Goal: Communication & Community: Answer question/provide support

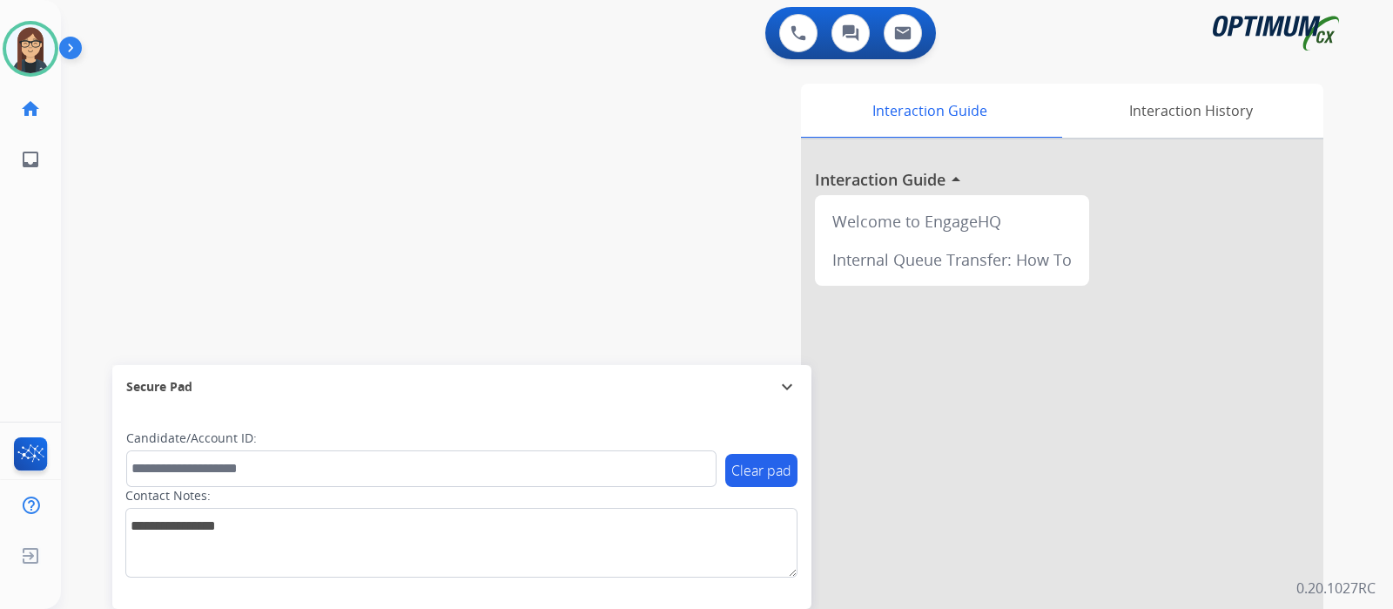
click at [425, 125] on div "swap_horiz Break voice bridge close_fullscreen Connect 3-Way Call merge_type Se…" at bounding box center [706, 426] width 1291 height 726
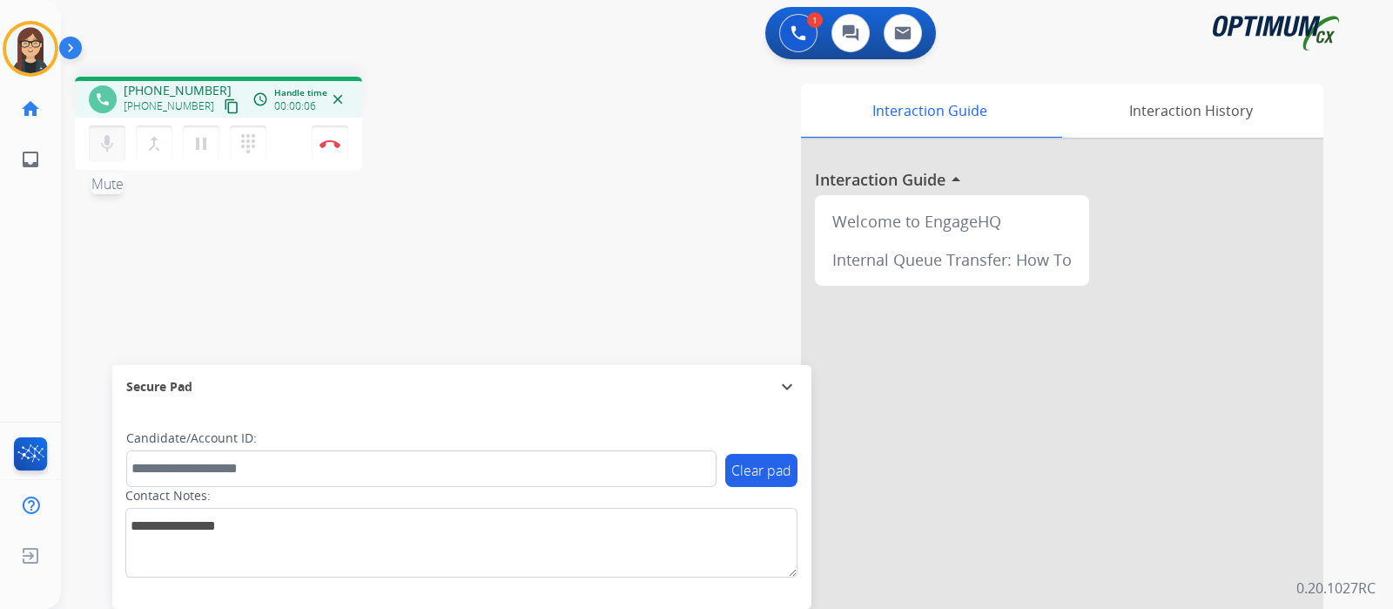
click at [97, 137] on mat-icon "mic" at bounding box center [107, 143] width 21 height 21
click at [224, 101] on mat-icon "content_copy" at bounding box center [232, 106] width 16 height 16
click at [109, 145] on mat-icon "mic_off" at bounding box center [107, 143] width 21 height 21
click at [109, 145] on mat-icon "mic" at bounding box center [107, 143] width 21 height 21
click at [106, 148] on mat-icon "mic_off" at bounding box center [107, 143] width 21 height 21
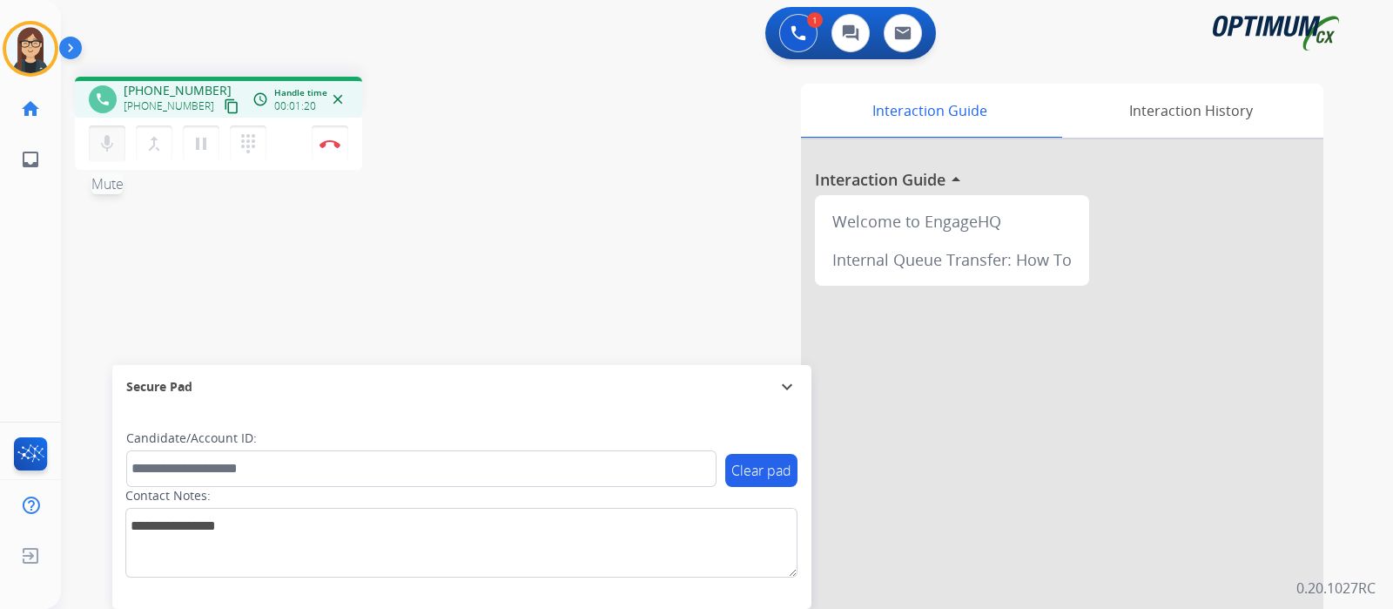
click at [106, 148] on mat-icon "mic" at bounding box center [107, 143] width 21 height 21
click at [104, 141] on mat-icon "mic_off" at bounding box center [107, 143] width 21 height 21
click at [104, 141] on mat-icon "mic" at bounding box center [107, 143] width 21 height 21
click at [111, 146] on mat-icon "mic_off" at bounding box center [107, 143] width 21 height 21
click at [111, 146] on mat-icon "mic" at bounding box center [107, 143] width 21 height 21
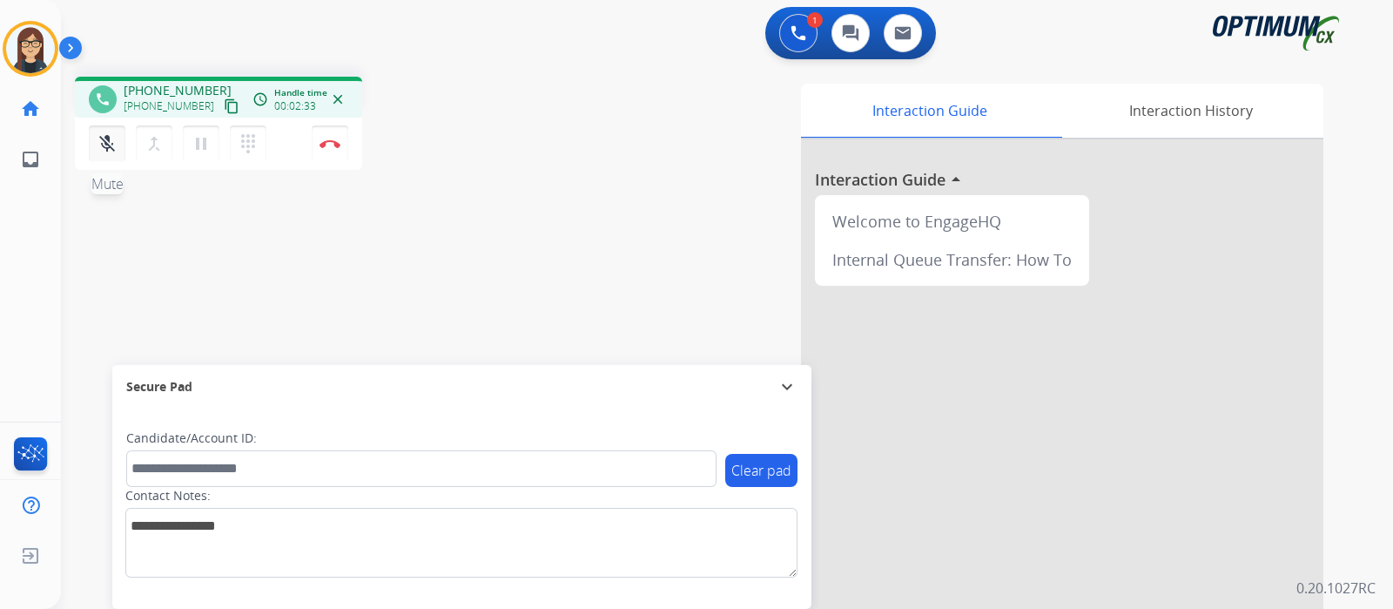
click at [111, 146] on mat-icon "mic_off" at bounding box center [107, 143] width 21 height 21
click at [111, 146] on mat-icon "mic" at bounding box center [107, 143] width 21 height 21
click at [107, 144] on mat-icon "mic_off" at bounding box center [107, 143] width 21 height 21
click at [107, 144] on mat-icon "mic" at bounding box center [107, 143] width 21 height 21
click at [106, 151] on mat-icon "mic_off" at bounding box center [107, 143] width 21 height 21
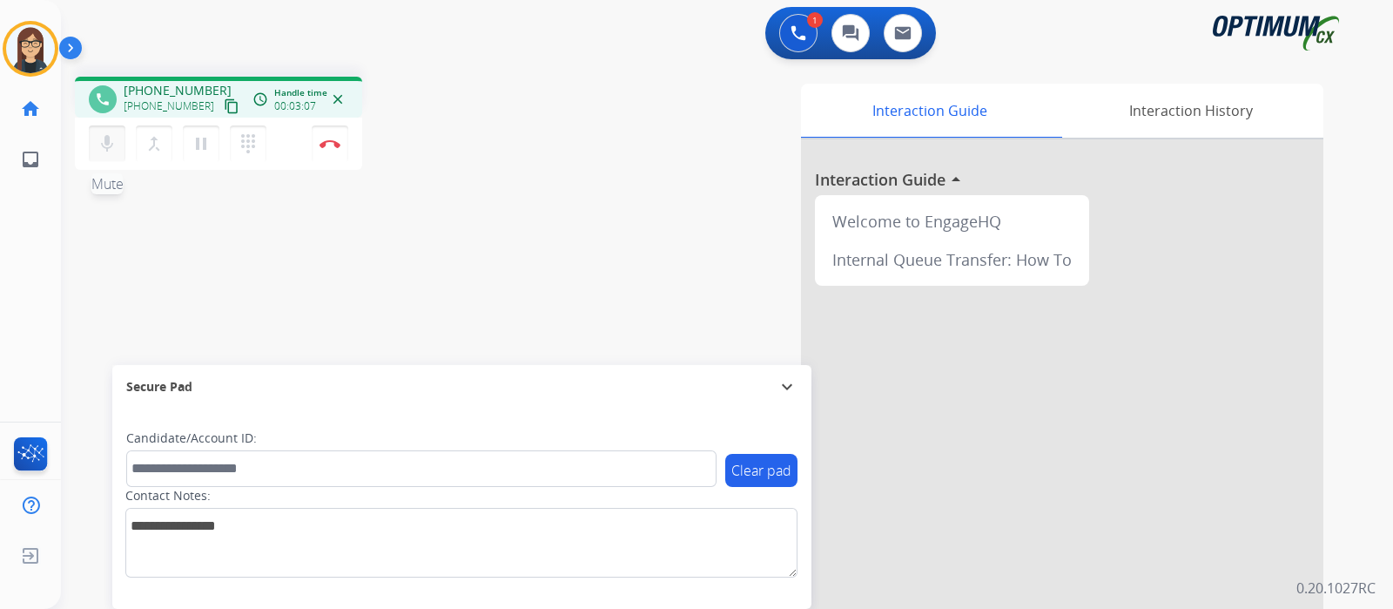
click at [106, 151] on mat-icon "mic" at bounding box center [107, 143] width 21 height 21
click at [106, 151] on mat-icon "mic_off" at bounding box center [107, 143] width 21 height 21
click at [106, 151] on mat-icon "mic" at bounding box center [107, 143] width 21 height 21
click at [106, 151] on mat-icon "mic_off" at bounding box center [107, 143] width 21 height 21
click at [106, 151] on mat-icon "mic" at bounding box center [107, 143] width 21 height 21
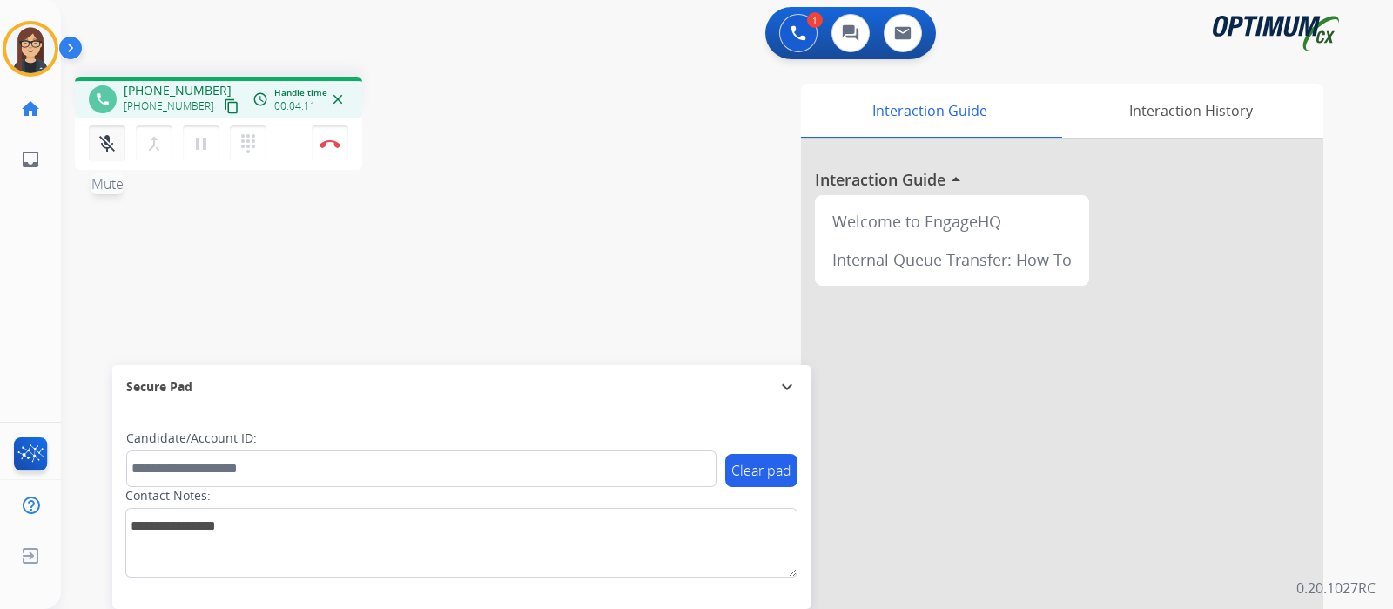
click at [105, 145] on mat-icon "mic_off" at bounding box center [107, 143] width 21 height 21
click at [105, 150] on mat-icon "mic" at bounding box center [107, 143] width 21 height 21
click at [233, 268] on div "phone [PHONE_NUMBER] [PHONE_NUMBER] content_copy access_time Call metrics Queue…" at bounding box center [706, 426] width 1291 height 726
click at [102, 145] on mat-icon "mic_off" at bounding box center [107, 143] width 21 height 21
click at [102, 145] on mat-icon "mic" at bounding box center [107, 143] width 21 height 21
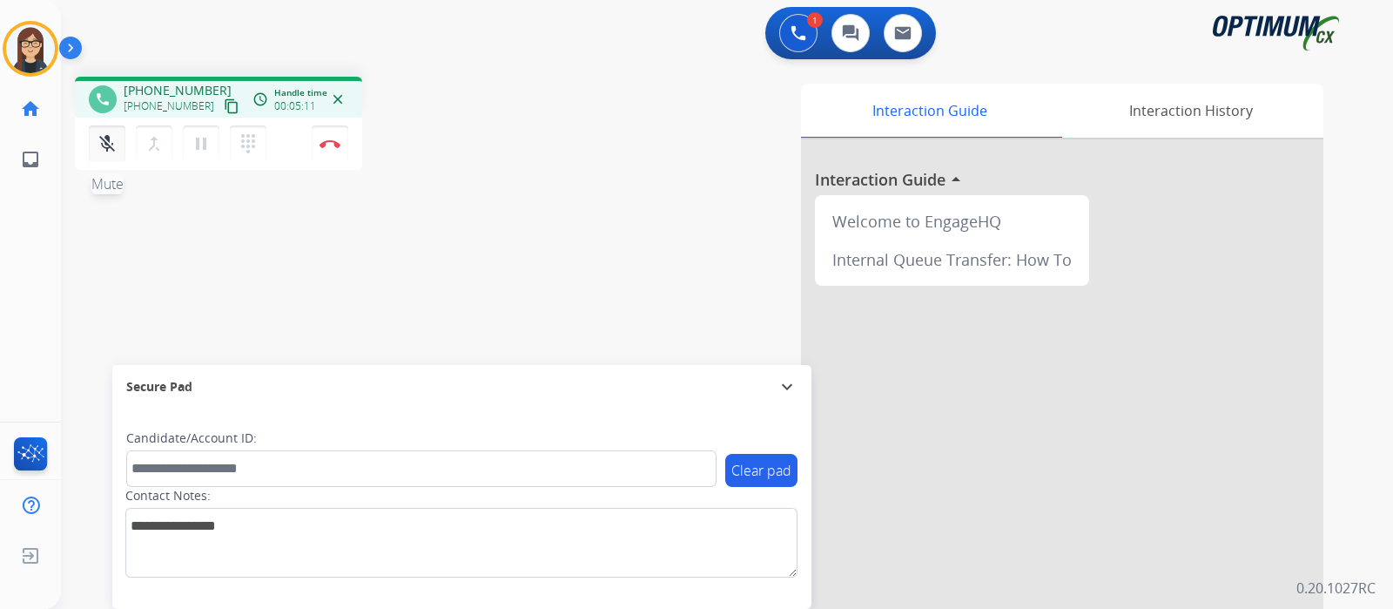
click at [102, 145] on mat-icon "mic_off" at bounding box center [107, 143] width 21 height 21
click at [102, 145] on mat-icon "mic" at bounding box center [107, 143] width 21 height 21
click at [95, 140] on button "mic_off Mute" at bounding box center [107, 143] width 37 height 37
click at [96, 140] on button "mic Mute" at bounding box center [107, 143] width 37 height 37
click at [96, 140] on button "mic_off Mute" at bounding box center [107, 143] width 37 height 37
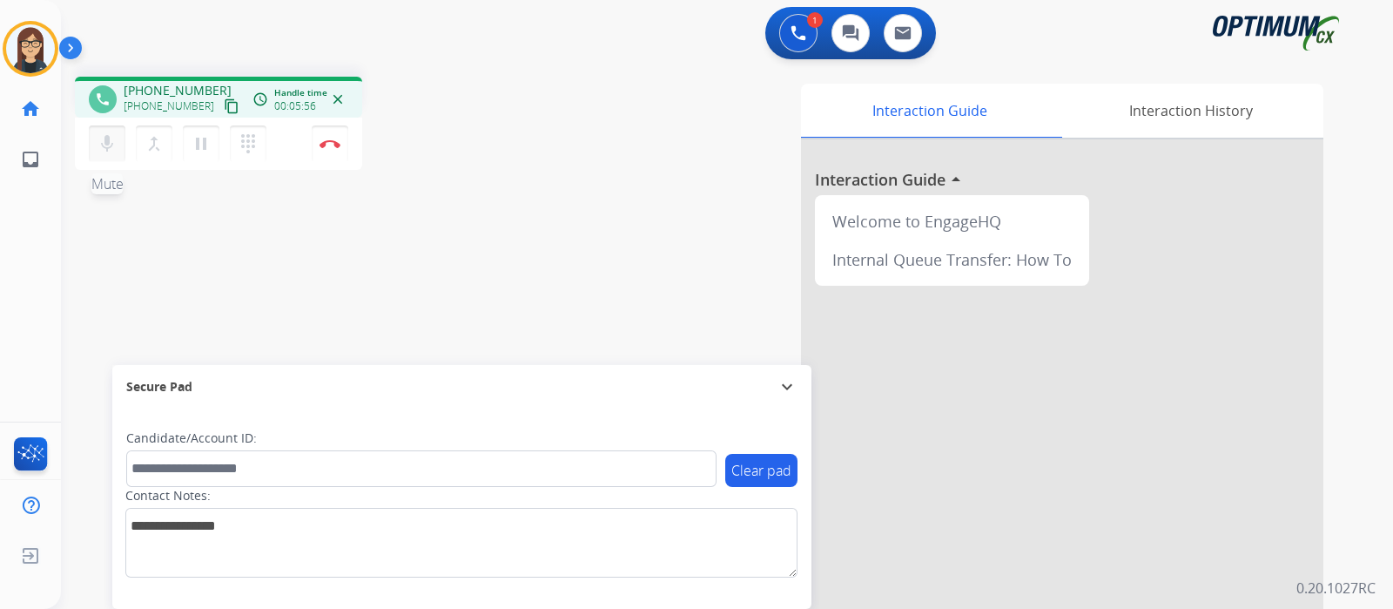
click at [96, 140] on button "mic Mute" at bounding box center [107, 143] width 37 height 37
click at [109, 153] on mat-icon "mic_off" at bounding box center [107, 143] width 21 height 21
click at [109, 153] on mat-icon "mic" at bounding box center [107, 143] width 21 height 21
click at [110, 148] on mat-icon "mic_off" at bounding box center [107, 143] width 21 height 21
click at [110, 148] on mat-icon "mic" at bounding box center [107, 143] width 21 height 21
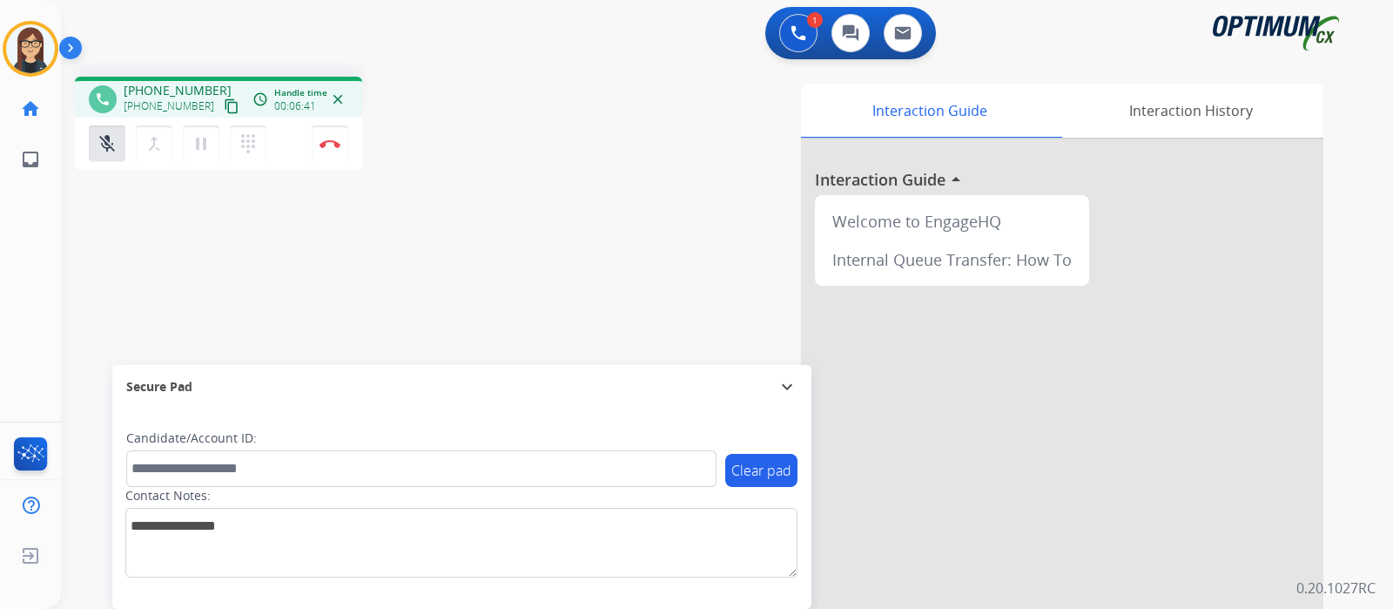
click at [519, 179] on div "phone [PHONE_NUMBER] [PHONE_NUMBER] content_copy access_time Call metrics Queue…" at bounding box center [706, 426] width 1291 height 726
click at [105, 138] on mat-icon "mic_off" at bounding box center [107, 143] width 21 height 21
click at [105, 138] on mat-icon "mic" at bounding box center [107, 143] width 21 height 21
click at [105, 138] on mat-icon "mic_off" at bounding box center [107, 143] width 21 height 21
click at [105, 138] on mat-icon "mic" at bounding box center [107, 143] width 21 height 21
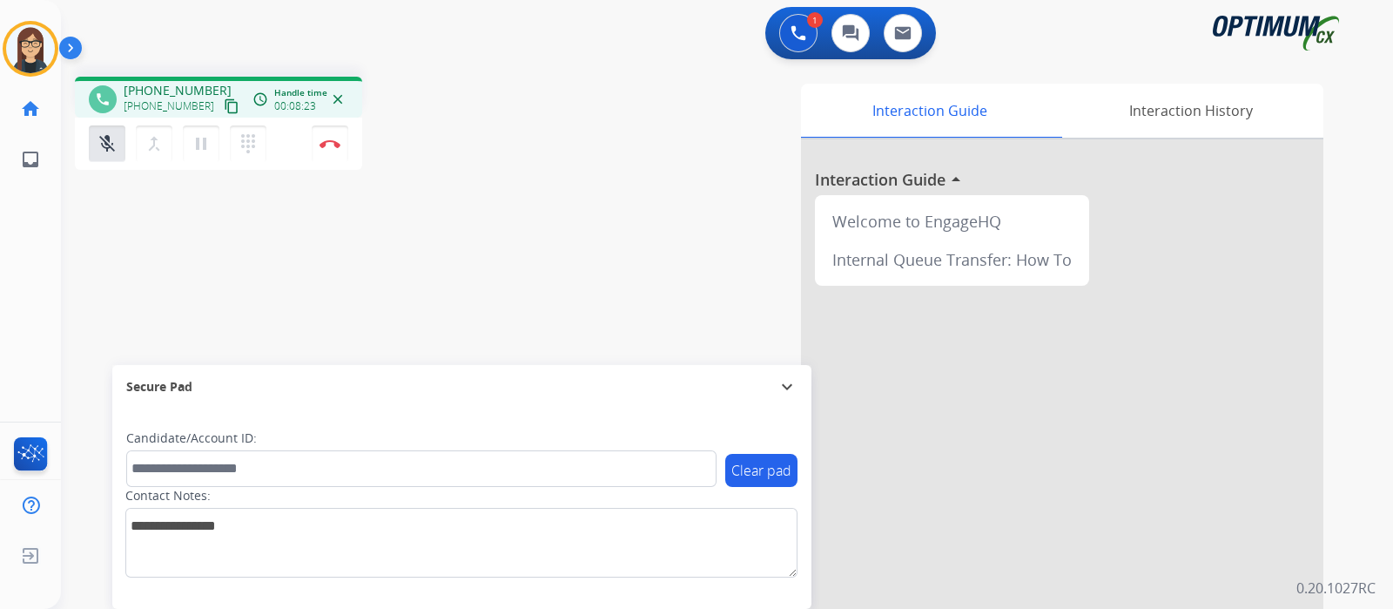
click at [670, 115] on div "Interaction Guide Interaction History Interaction Guide arrow_drop_up Welcome t…" at bounding box center [933, 436] width 781 height 705
click at [102, 144] on mat-icon "mic_off" at bounding box center [107, 143] width 21 height 21
click at [102, 144] on mat-icon "mic" at bounding box center [107, 143] width 21 height 21
click at [109, 137] on mat-icon "mic_off" at bounding box center [107, 143] width 21 height 21
click at [109, 137] on mat-icon "mic" at bounding box center [107, 143] width 21 height 21
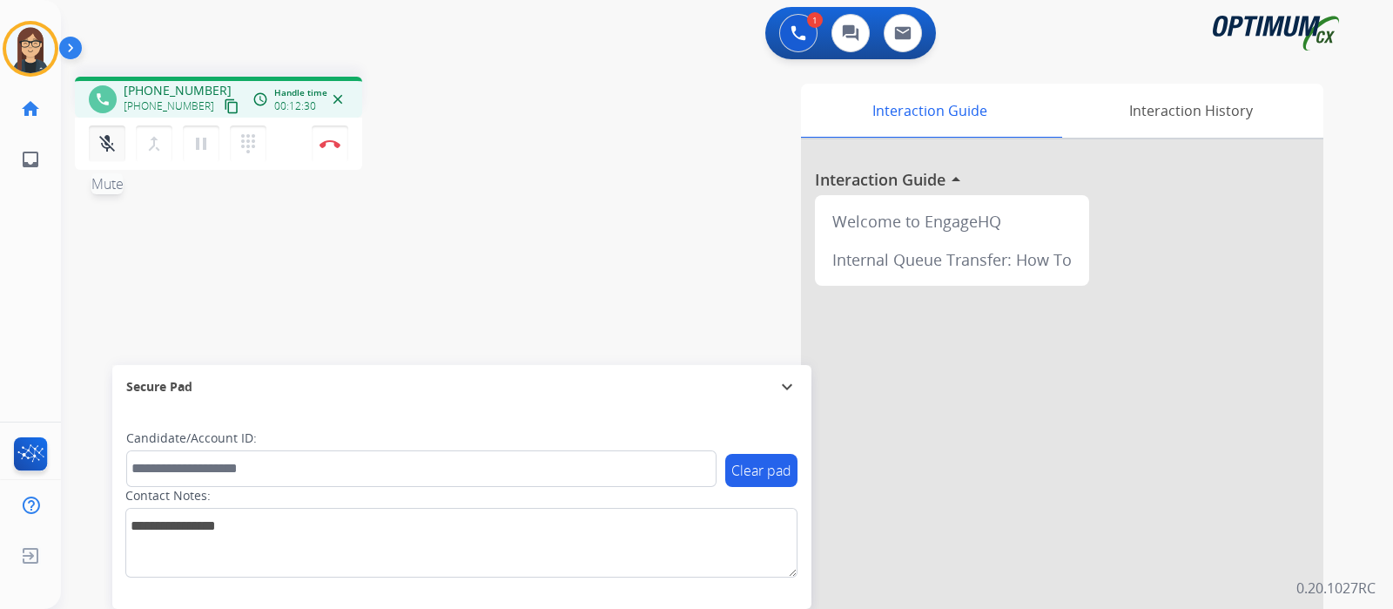
click at [104, 150] on mat-icon "mic_off" at bounding box center [107, 143] width 21 height 21
click at [104, 150] on mat-icon "mic" at bounding box center [107, 143] width 21 height 21
click at [107, 138] on mat-icon "mic_off" at bounding box center [107, 143] width 21 height 21
click at [107, 138] on mat-icon "mic" at bounding box center [107, 143] width 21 height 21
click at [108, 139] on mat-icon "mic_off" at bounding box center [107, 143] width 21 height 21
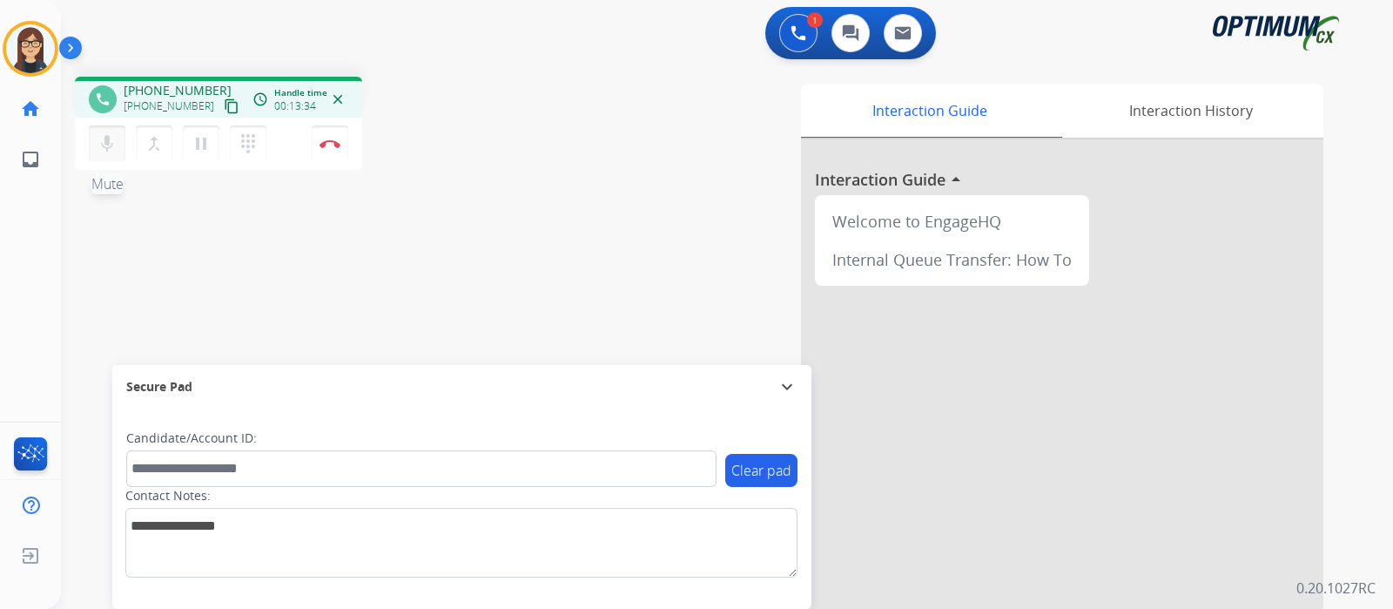
click at [108, 139] on mat-icon "mic" at bounding box center [107, 143] width 21 height 21
click at [115, 151] on mat-icon "mic_off" at bounding box center [107, 143] width 21 height 21
click at [115, 151] on mat-icon "mic" at bounding box center [107, 143] width 21 height 21
click at [104, 144] on mat-icon "mic_off" at bounding box center [107, 143] width 21 height 21
click at [104, 144] on mat-icon "mic" at bounding box center [107, 143] width 21 height 21
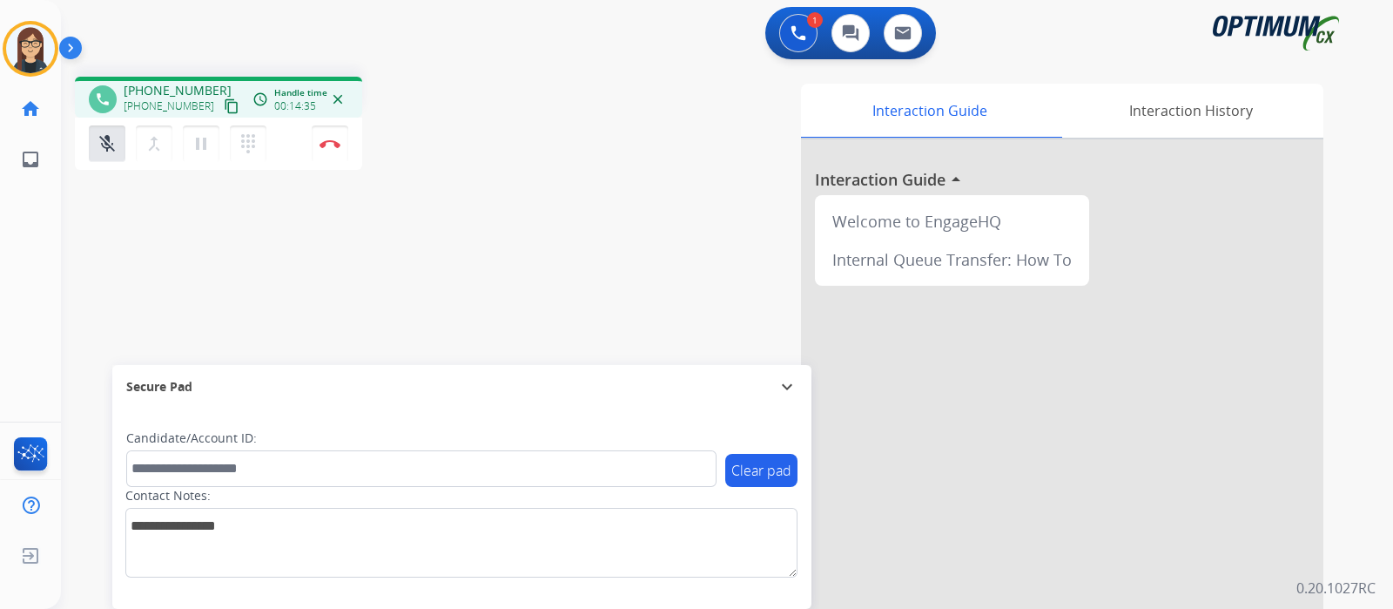
click at [516, 237] on div "phone [PHONE_NUMBER] [PHONE_NUMBER] content_copy access_time Call metrics Queue…" at bounding box center [706, 426] width 1291 height 726
click at [102, 137] on mat-icon "mic_off" at bounding box center [107, 143] width 21 height 21
click at [102, 137] on mat-icon "mic" at bounding box center [107, 143] width 21 height 21
click at [107, 145] on mat-icon "mic_off" at bounding box center [107, 143] width 21 height 21
click at [107, 145] on mat-icon "mic" at bounding box center [107, 143] width 21 height 21
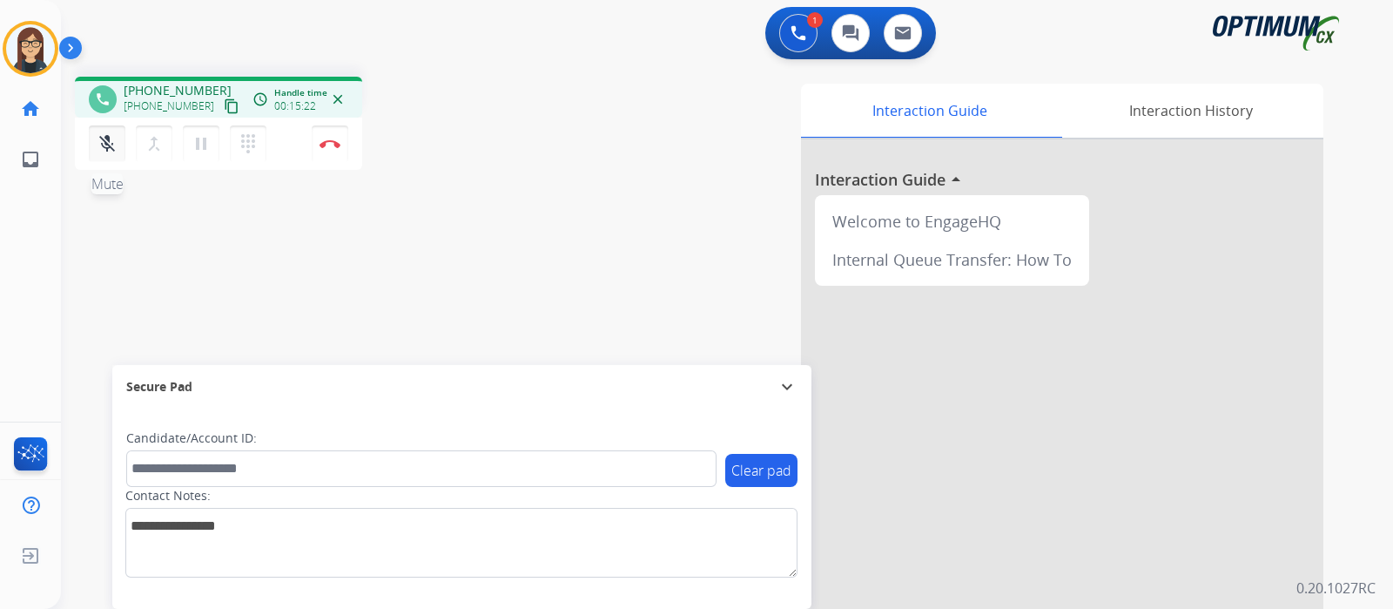
click at [97, 144] on mat-icon "mic_off" at bounding box center [107, 143] width 21 height 21
click at [97, 144] on mat-icon "mic" at bounding box center [107, 143] width 21 height 21
click at [106, 133] on mat-icon "mic_off" at bounding box center [107, 143] width 21 height 21
click at [106, 133] on mat-icon "mic" at bounding box center [107, 143] width 21 height 21
click at [112, 138] on mat-icon "mic_off" at bounding box center [107, 143] width 21 height 21
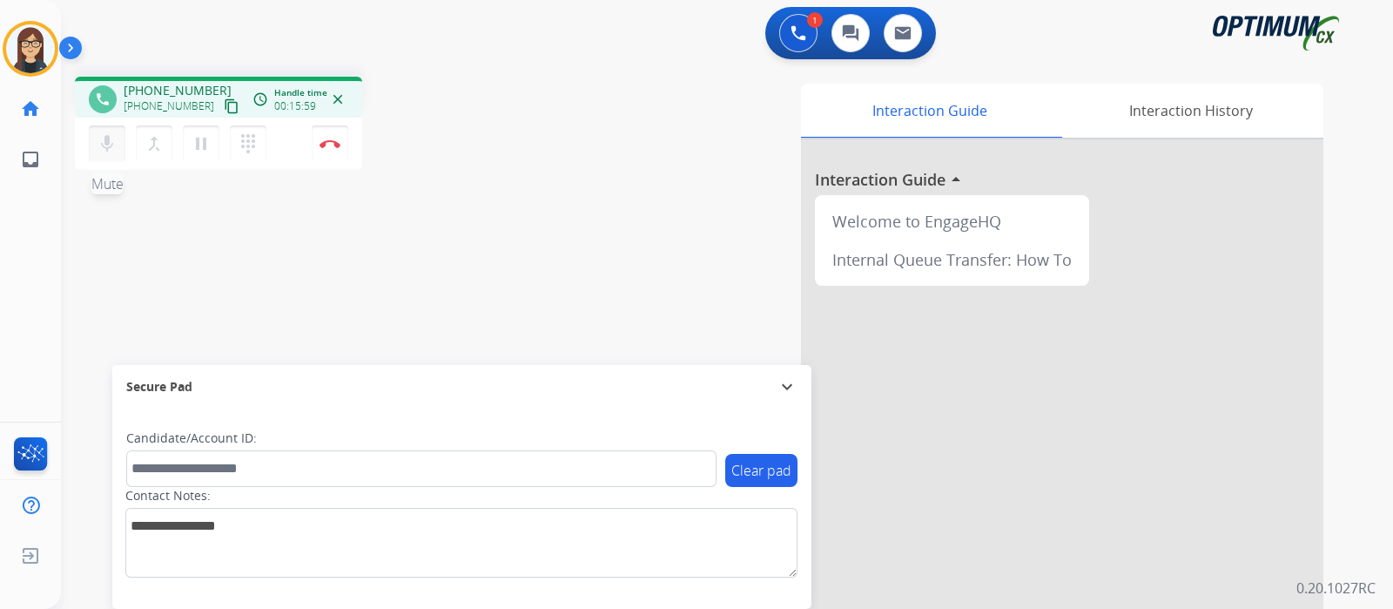
click at [112, 138] on mat-icon "mic" at bounding box center [107, 143] width 21 height 21
click at [112, 138] on mat-icon "mic_off" at bounding box center [107, 143] width 21 height 21
click at [112, 138] on mat-icon "mic" at bounding box center [107, 143] width 21 height 21
click at [115, 146] on mat-icon "mic_off" at bounding box center [107, 143] width 21 height 21
click at [115, 146] on mat-icon "mic" at bounding box center [107, 143] width 21 height 21
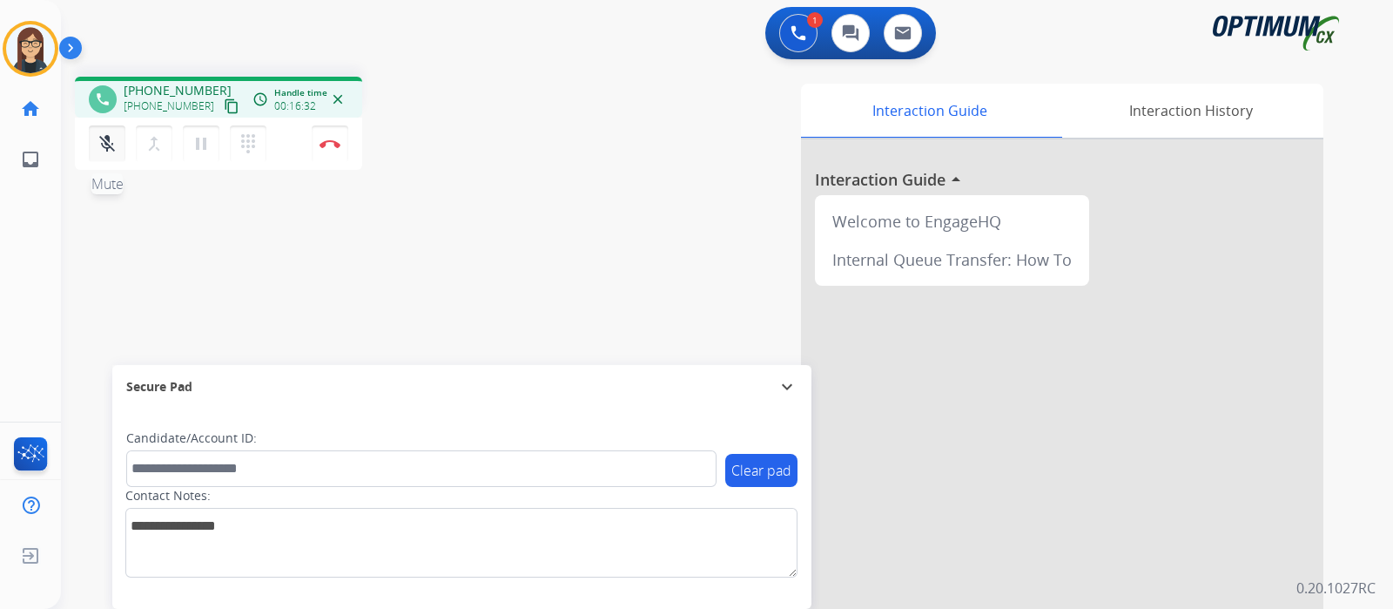
click at [104, 149] on mat-icon "mic_off" at bounding box center [107, 143] width 21 height 21
click at [104, 149] on mat-icon "mic" at bounding box center [107, 143] width 21 height 21
click at [104, 149] on mat-icon "mic_off" at bounding box center [107, 143] width 21 height 21
click at [104, 149] on mat-icon "mic" at bounding box center [107, 143] width 21 height 21
click at [104, 149] on mat-icon "mic_off" at bounding box center [107, 143] width 21 height 21
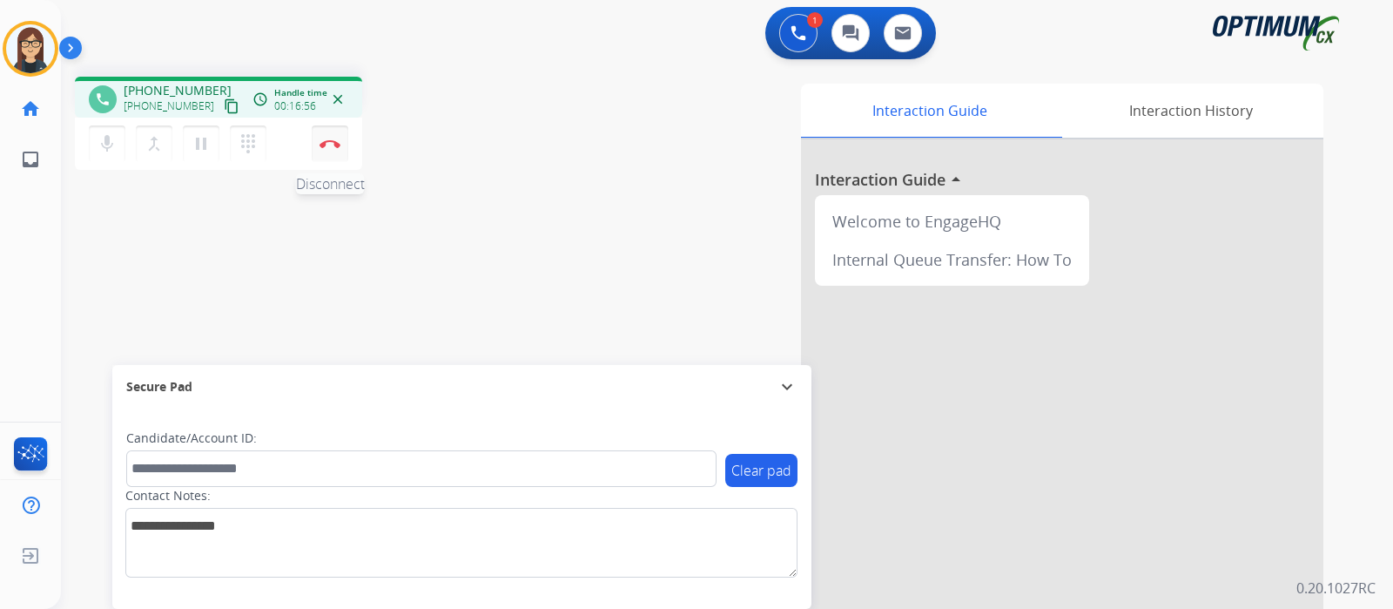
click at [327, 145] on img at bounding box center [330, 143] width 21 height 9
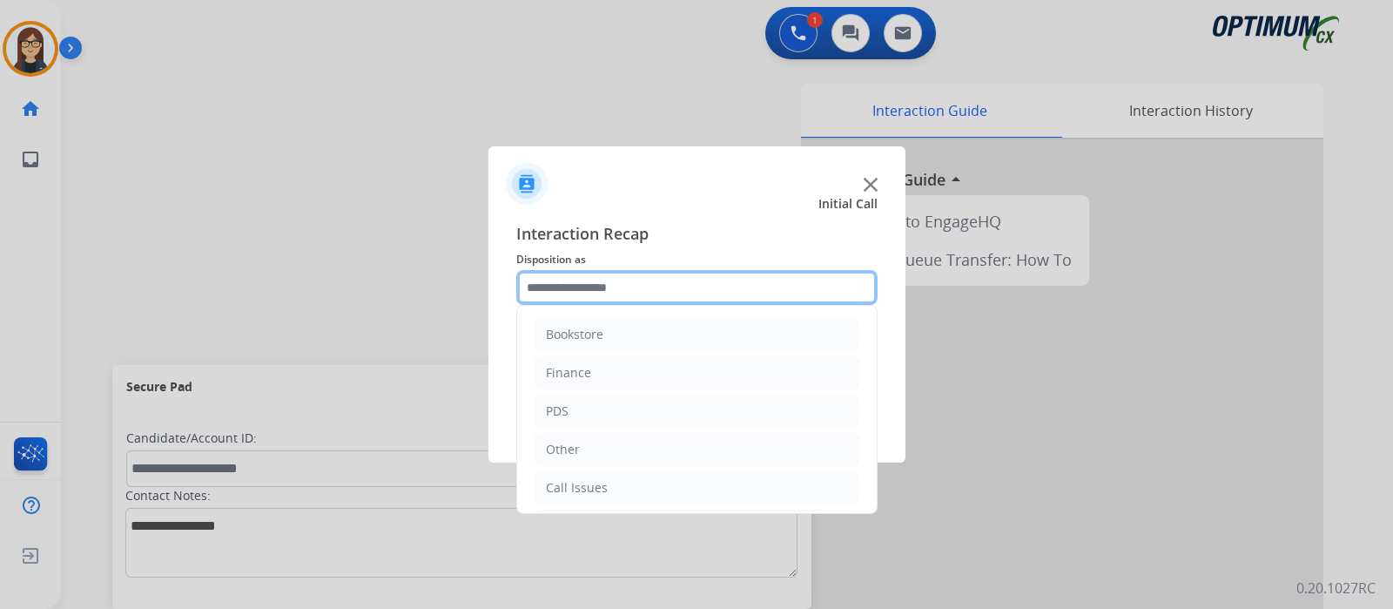
click at [695, 289] on input "text" at bounding box center [696, 287] width 361 height 35
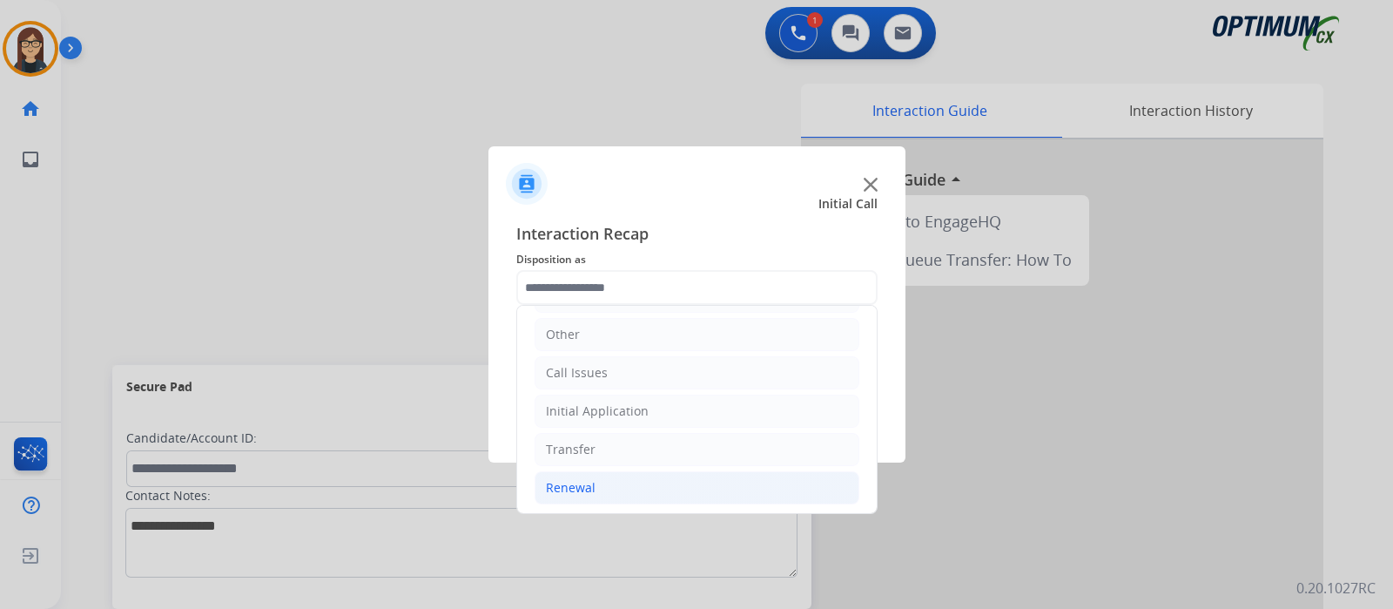
click at [612, 491] on li "Renewal" at bounding box center [697, 487] width 325 height 33
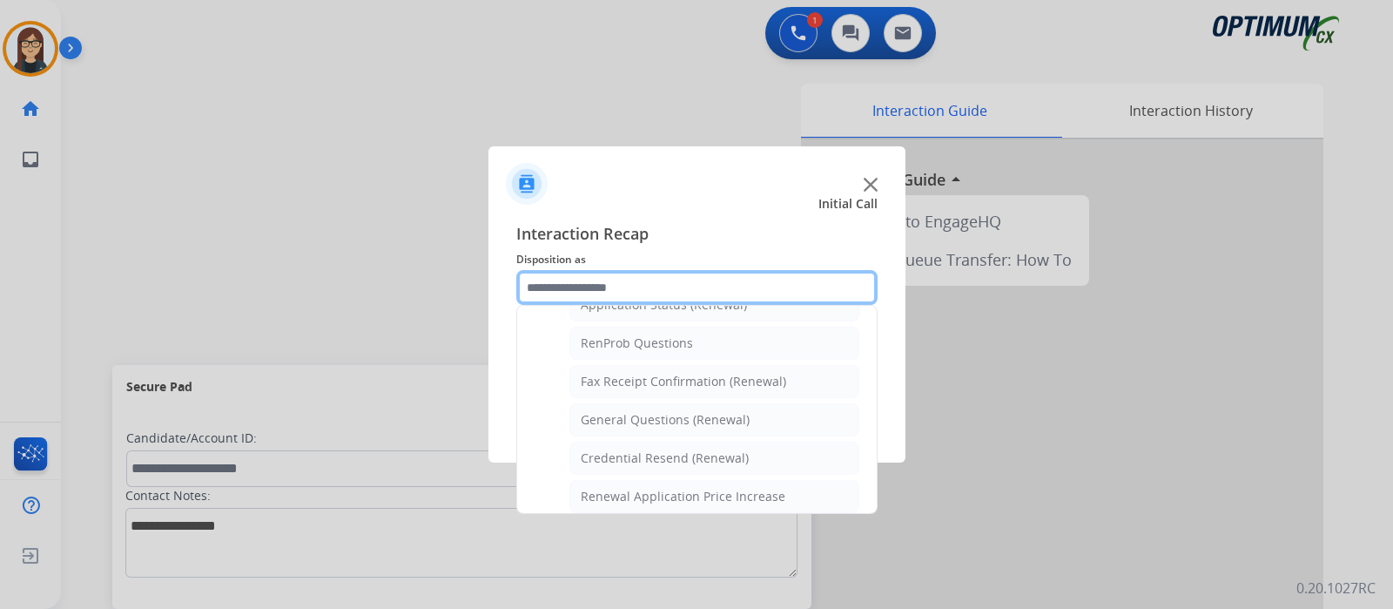
scroll to position [445, 0]
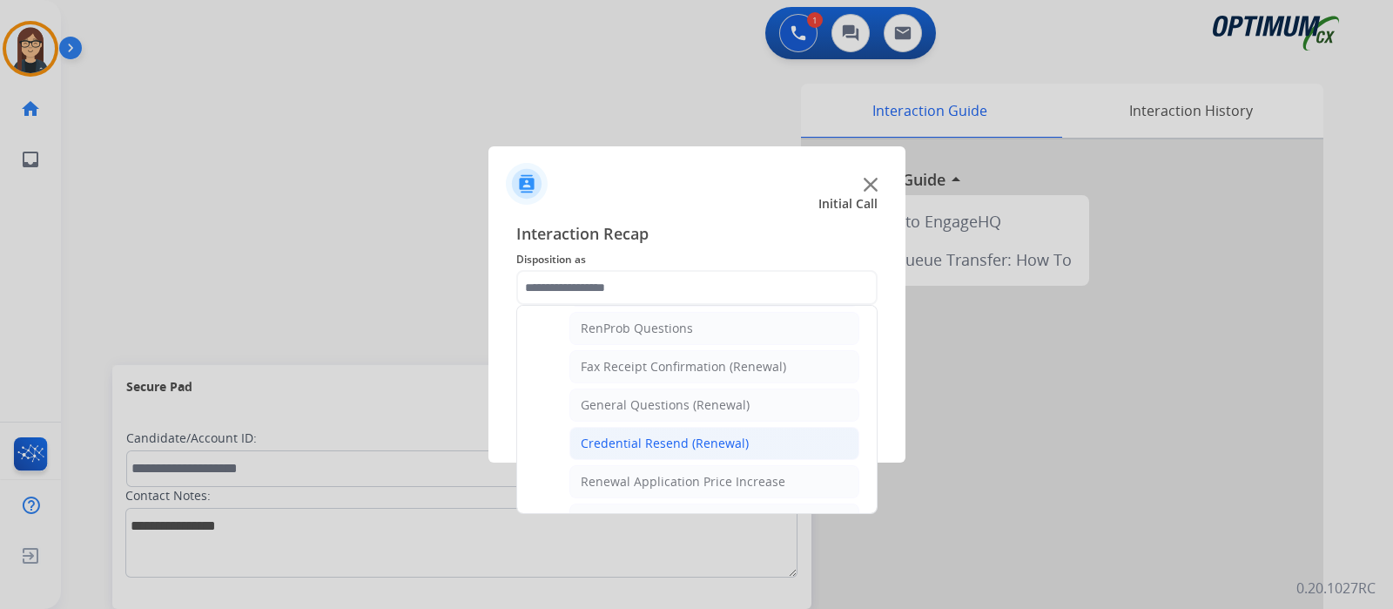
click at [758, 437] on li "Credential Resend (Renewal)" at bounding box center [715, 443] width 290 height 33
type input "**********"
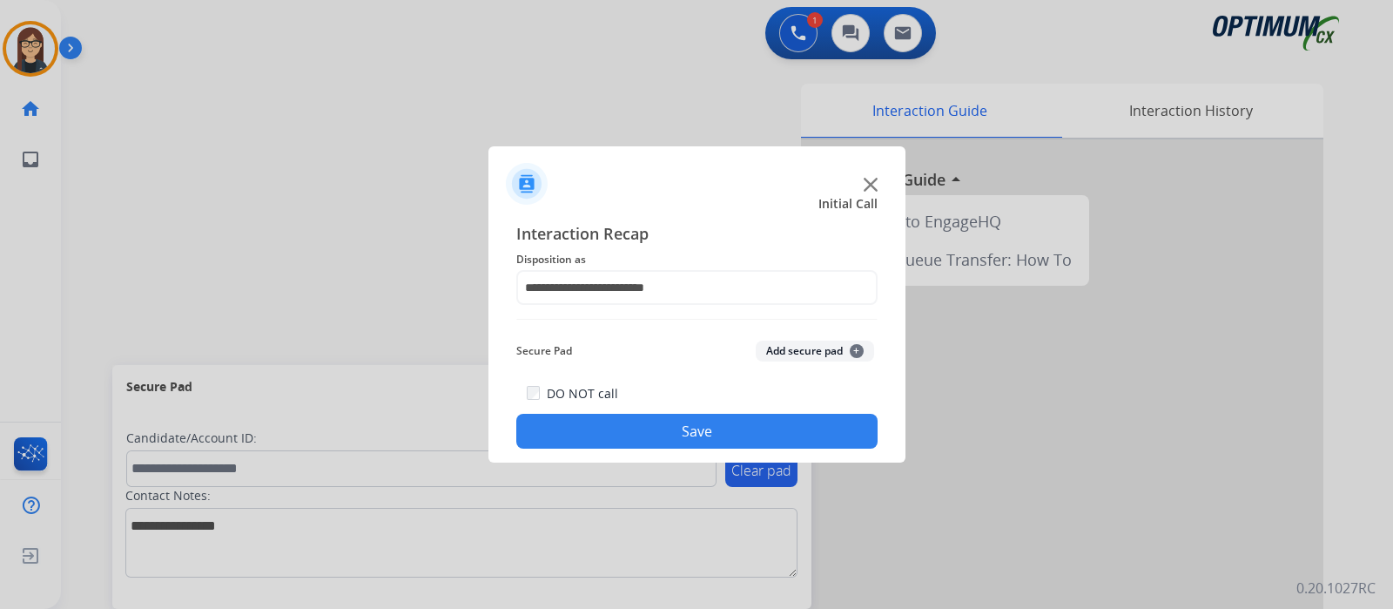
click at [722, 435] on button "Save" at bounding box center [696, 431] width 361 height 35
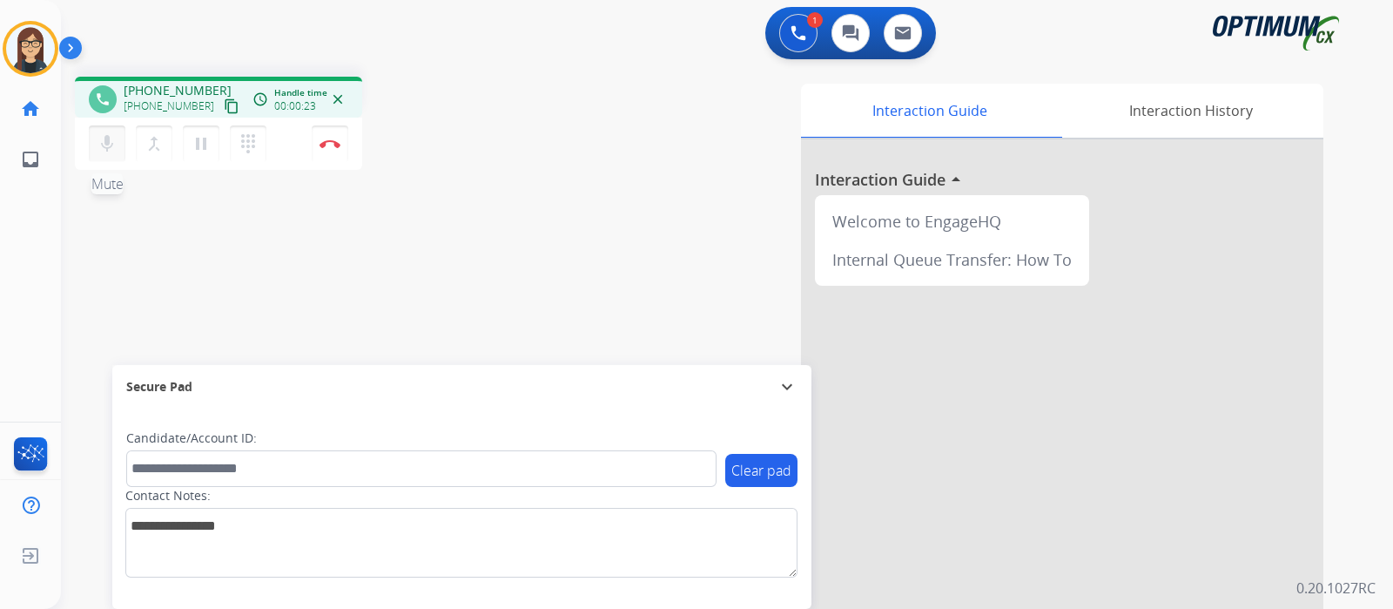
click at [114, 141] on mat-icon "mic" at bounding box center [107, 143] width 21 height 21
click at [224, 107] on mat-icon "content_copy" at bounding box center [232, 106] width 16 height 16
click at [105, 144] on mat-icon "mic_off" at bounding box center [107, 143] width 21 height 21
click at [105, 141] on mat-icon "mic" at bounding box center [107, 143] width 21 height 21
click at [116, 138] on mat-icon "mic_off" at bounding box center [107, 143] width 21 height 21
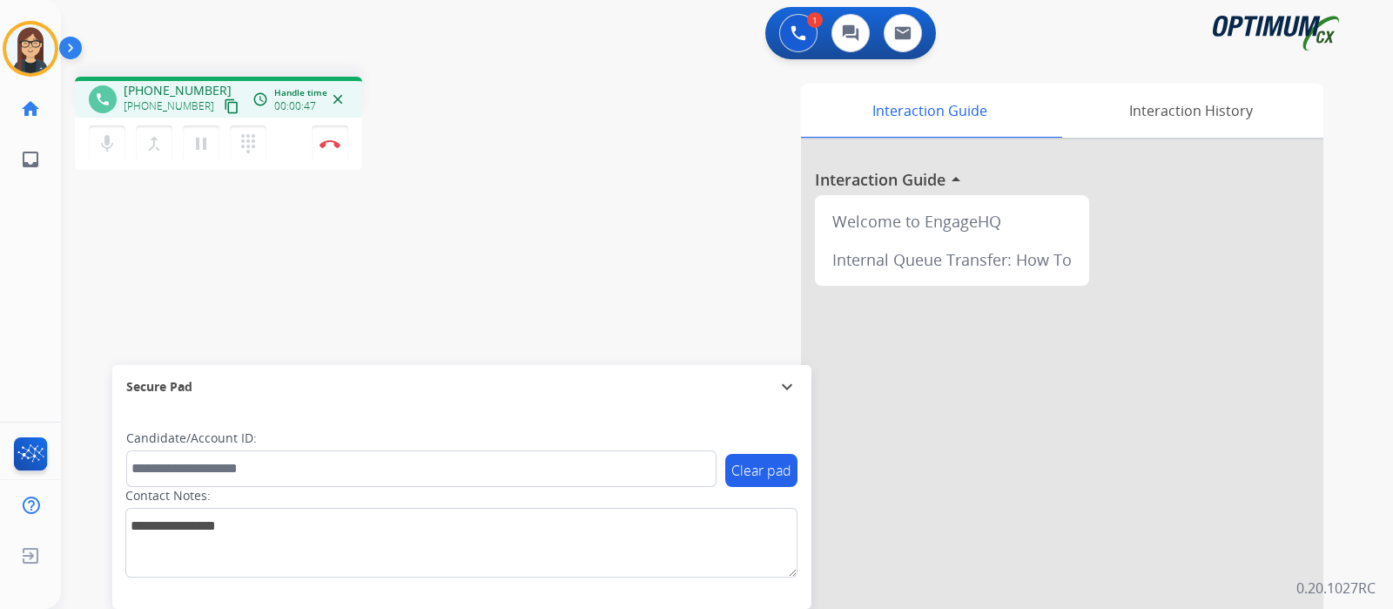
click at [224, 103] on mat-icon "content_copy" at bounding box center [232, 106] width 16 height 16
click at [115, 141] on mat-icon "mic" at bounding box center [107, 143] width 21 height 21
click at [115, 141] on mat-icon "mic_off" at bounding box center [107, 143] width 21 height 21
click at [115, 141] on mat-icon "mic" at bounding box center [107, 143] width 21 height 21
click at [111, 143] on mat-icon "mic_off" at bounding box center [107, 143] width 21 height 21
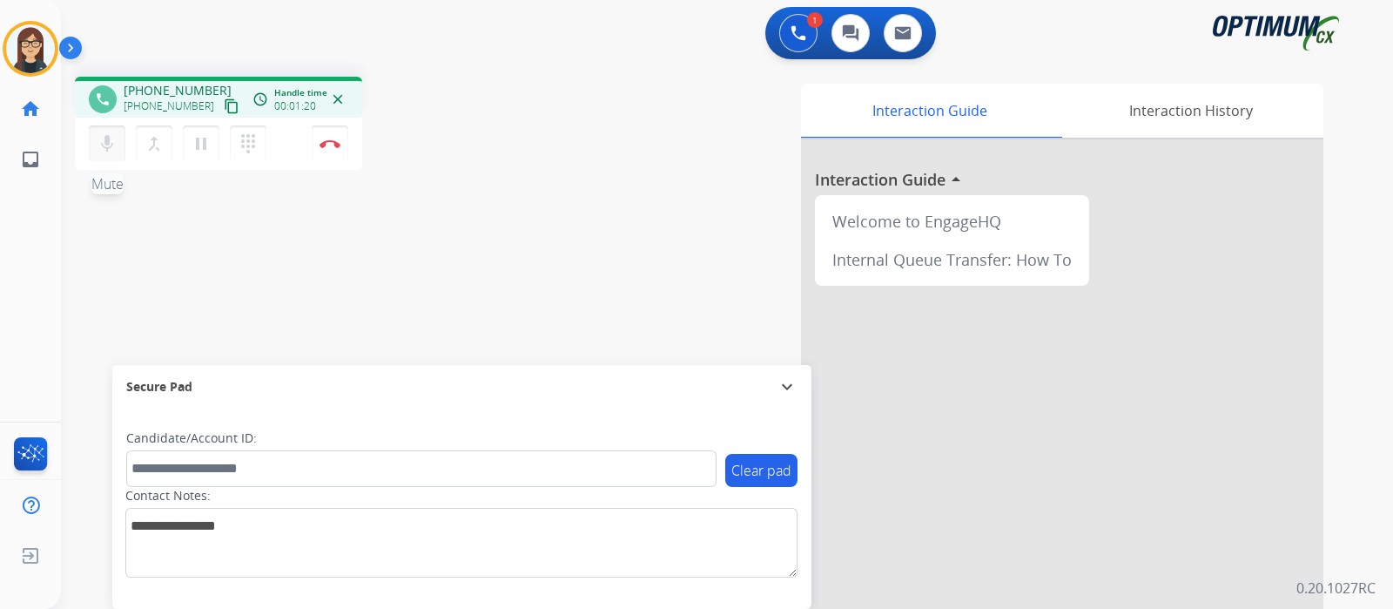
click at [111, 143] on mat-icon "mic" at bounding box center [107, 143] width 21 height 21
click at [119, 149] on button "mic_off Mute" at bounding box center [107, 143] width 37 height 37
click at [119, 149] on button "mic Mute" at bounding box center [107, 143] width 37 height 37
click at [109, 153] on mat-icon "mic_off" at bounding box center [107, 143] width 21 height 21
click at [109, 153] on mat-icon "mic" at bounding box center [107, 143] width 21 height 21
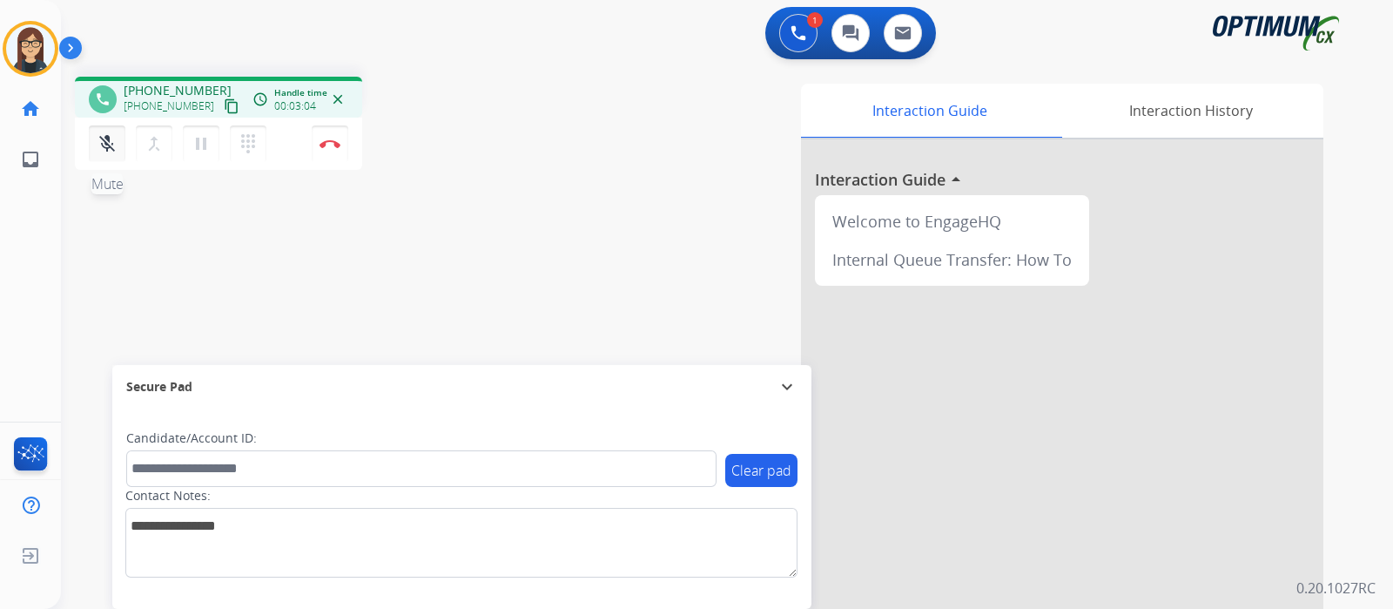
click at [114, 138] on mat-icon "mic_off" at bounding box center [107, 143] width 21 height 21
click at [114, 138] on mat-icon "mic" at bounding box center [107, 143] width 21 height 21
click at [109, 140] on mat-icon "mic_off" at bounding box center [107, 143] width 21 height 21
click at [109, 140] on mat-icon "mic" at bounding box center [107, 143] width 21 height 21
click at [114, 138] on mat-icon "mic_off" at bounding box center [107, 143] width 21 height 21
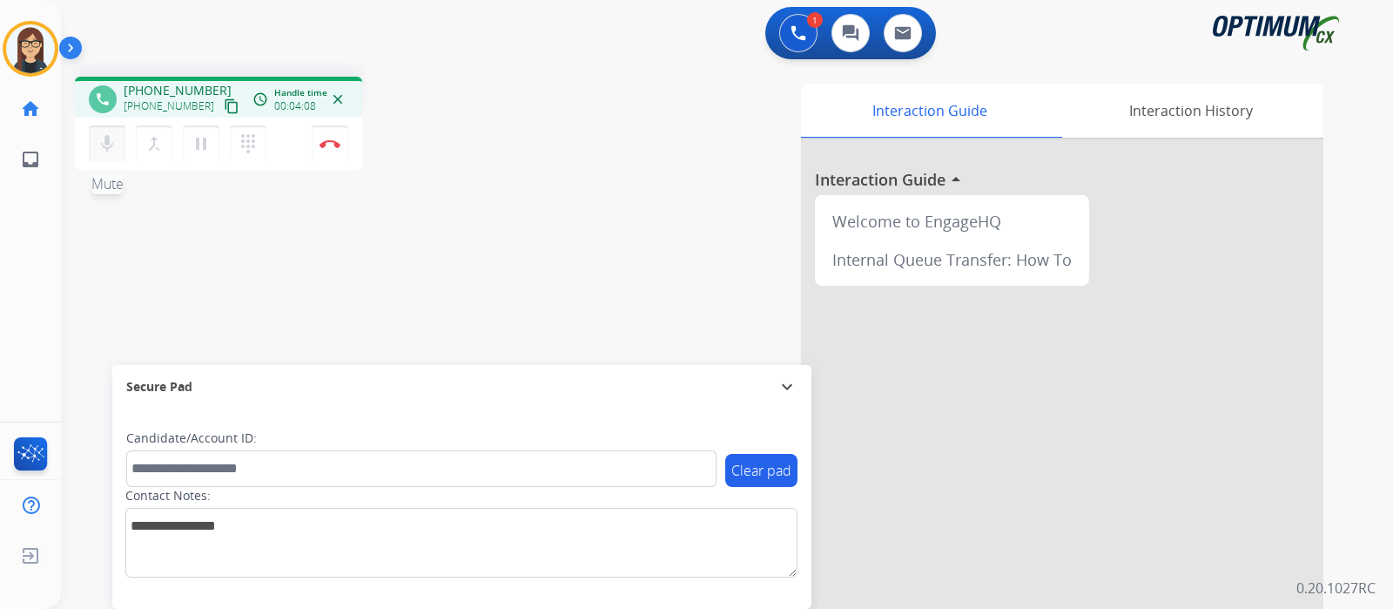
click at [114, 138] on mat-icon "mic" at bounding box center [107, 143] width 21 height 21
click at [108, 147] on mat-icon "mic_off" at bounding box center [107, 143] width 21 height 21
click at [108, 147] on mat-icon "mic" at bounding box center [107, 143] width 21 height 21
click at [108, 147] on mat-icon "mic_off" at bounding box center [107, 143] width 21 height 21
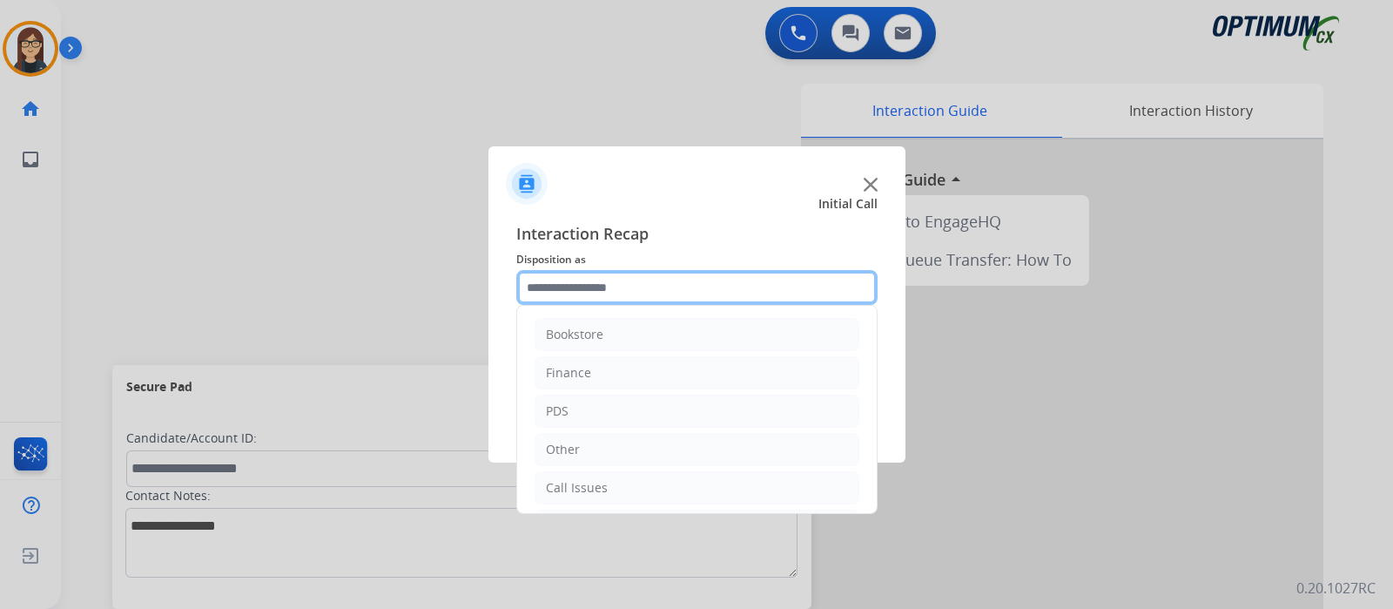
click at [602, 273] on input "text" at bounding box center [696, 287] width 361 height 35
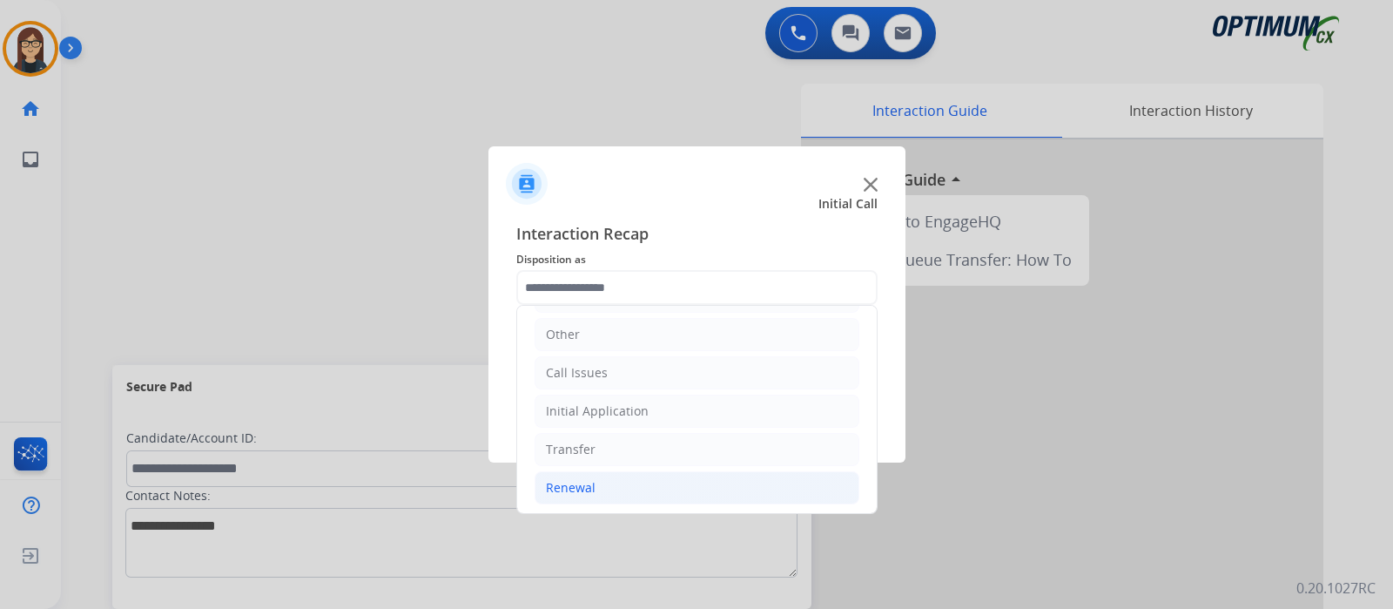
click at [671, 486] on li "Renewal" at bounding box center [697, 487] width 325 height 33
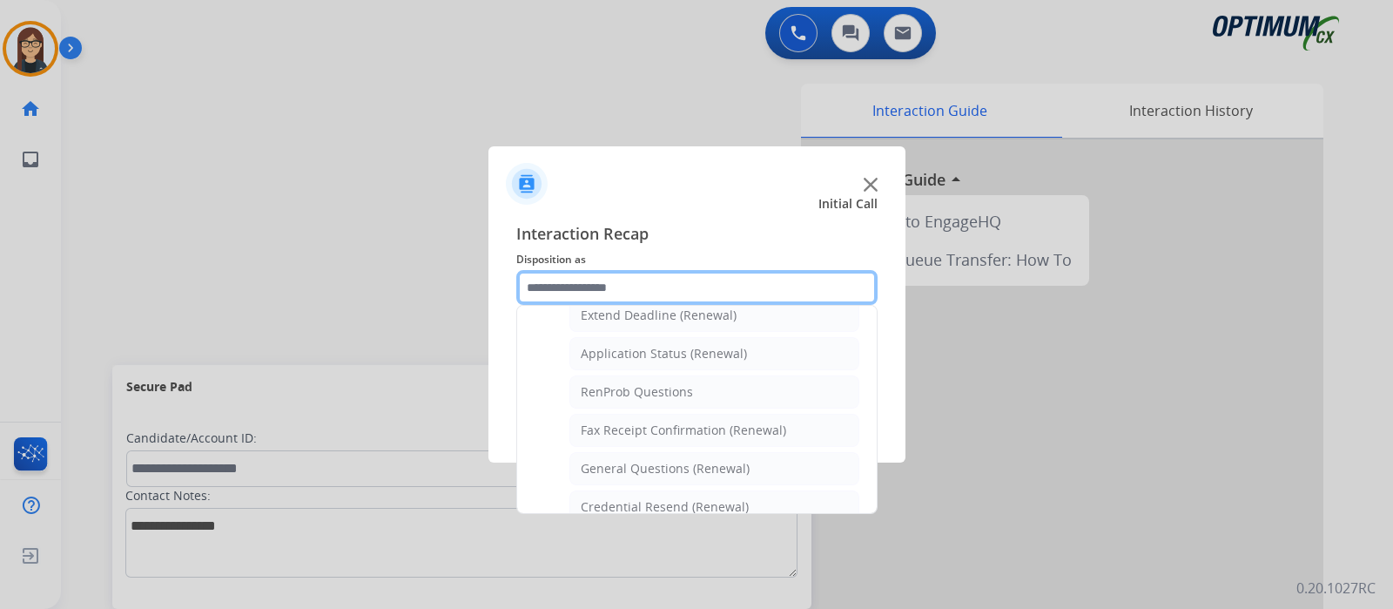
scroll to position [387, 0]
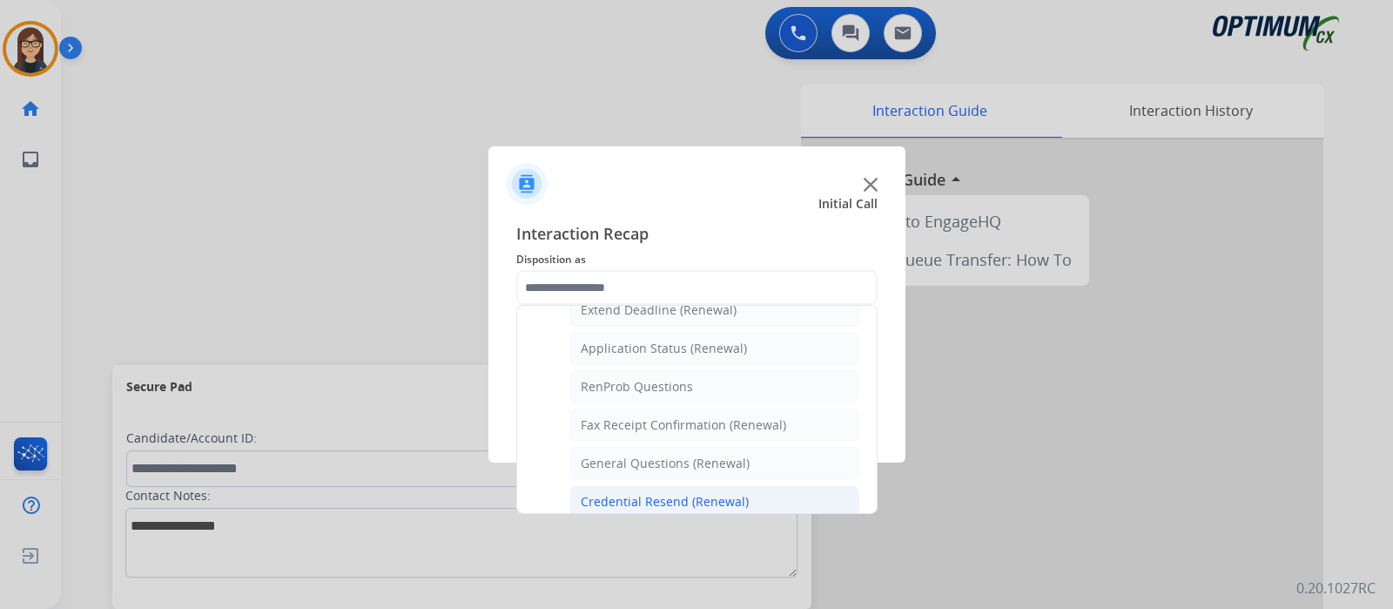
click at [731, 495] on div "Credential Resend (Renewal)" at bounding box center [665, 501] width 168 height 17
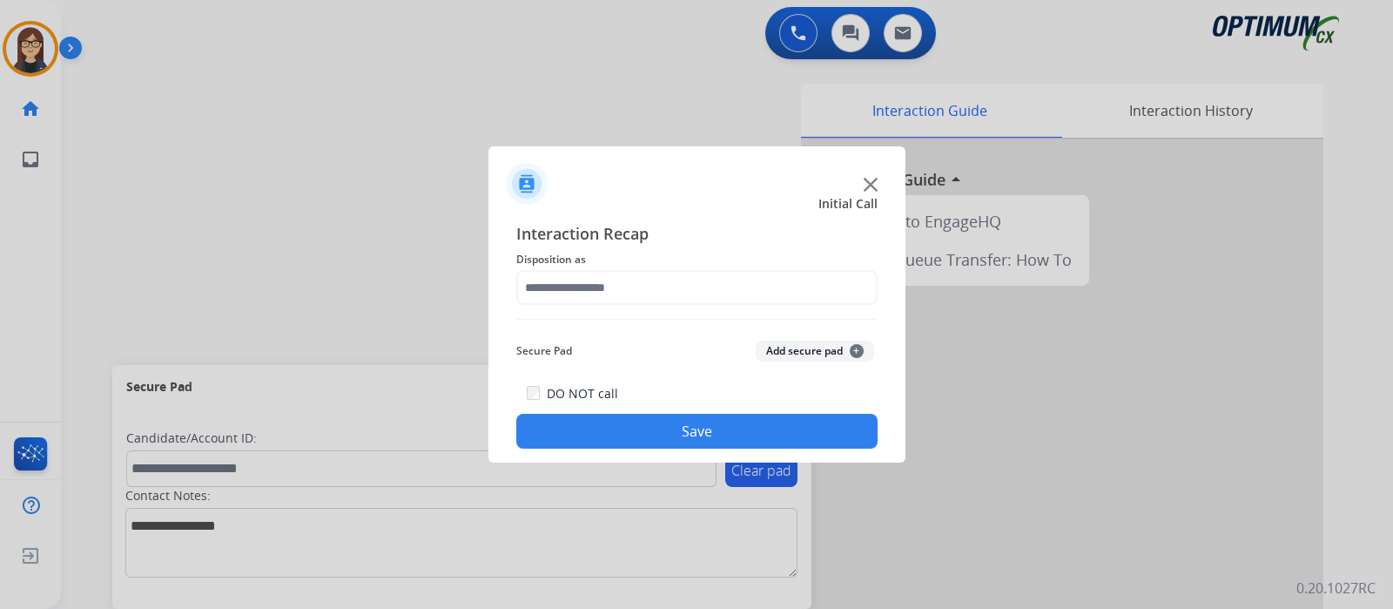
type input "**********"
click at [727, 443] on button "Save" at bounding box center [696, 431] width 361 height 35
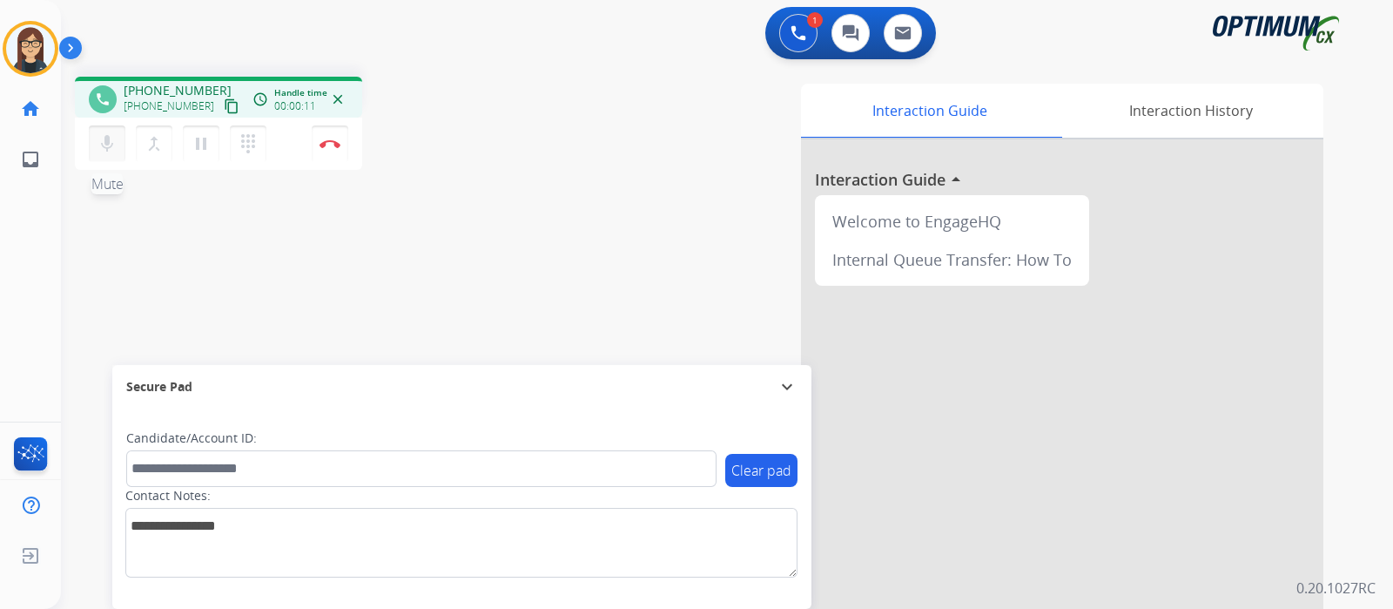
click at [100, 141] on mat-icon "mic" at bounding box center [107, 143] width 21 height 21
click at [224, 101] on mat-icon "content_copy" at bounding box center [232, 106] width 16 height 16
click at [119, 151] on button "mic_off Mute" at bounding box center [107, 143] width 37 height 37
click at [119, 151] on button "mic Mute" at bounding box center [107, 143] width 37 height 37
click at [113, 146] on mat-icon "mic_off" at bounding box center [107, 143] width 21 height 21
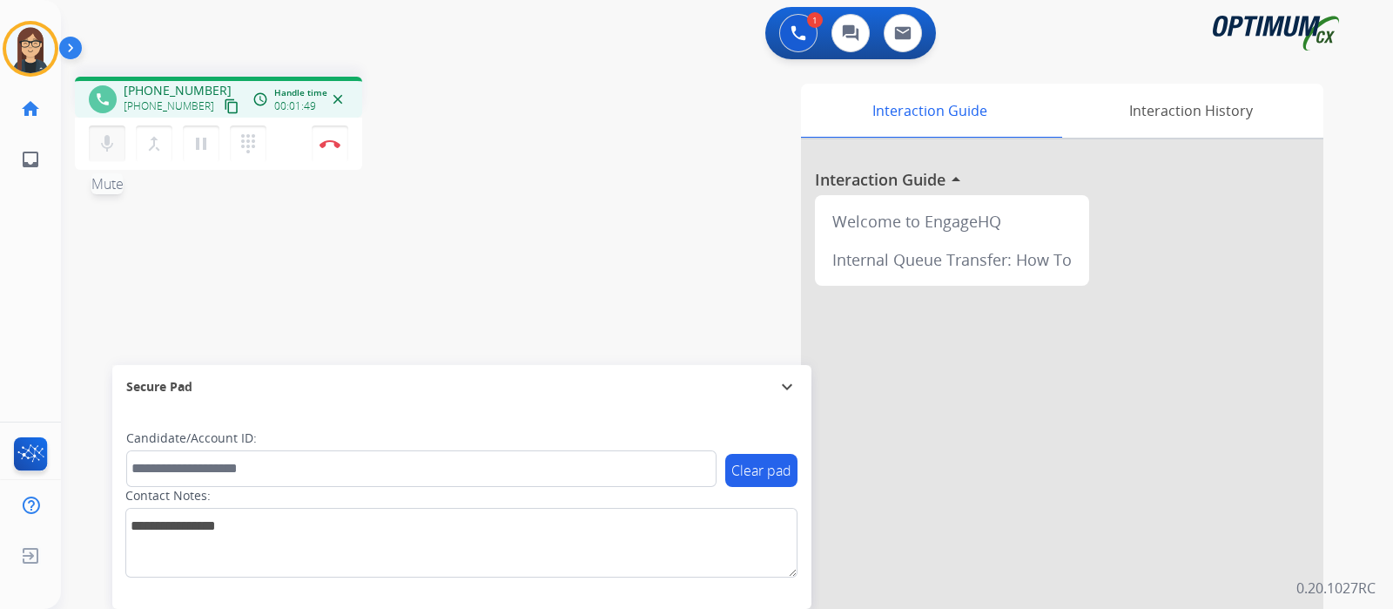
click at [113, 146] on mat-icon "mic" at bounding box center [107, 143] width 21 height 21
click at [457, 277] on div "phone [PHONE_NUMBER] [PHONE_NUMBER] content_copy access_time Call metrics Queue…" at bounding box center [706, 426] width 1291 height 726
click at [111, 138] on mat-icon "mic_off" at bounding box center [107, 143] width 21 height 21
click at [111, 138] on mat-icon "mic" at bounding box center [107, 143] width 21 height 21
click at [112, 149] on mat-icon "mic_off" at bounding box center [107, 143] width 21 height 21
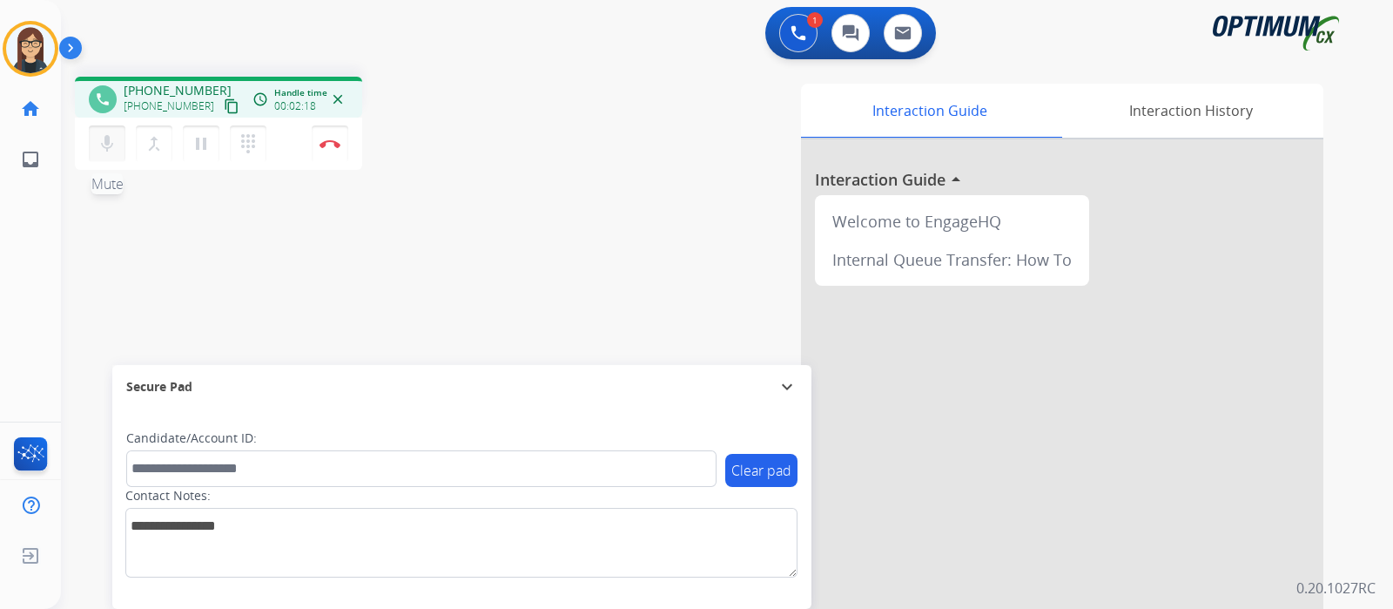
click at [112, 149] on mat-icon "mic" at bounding box center [107, 143] width 21 height 21
click at [112, 149] on mat-icon "mic_off" at bounding box center [107, 143] width 21 height 21
click at [112, 149] on mat-icon "mic" at bounding box center [107, 143] width 21 height 21
click at [112, 149] on mat-icon "mic_off" at bounding box center [107, 143] width 21 height 21
click at [112, 149] on mat-icon "mic" at bounding box center [107, 143] width 21 height 21
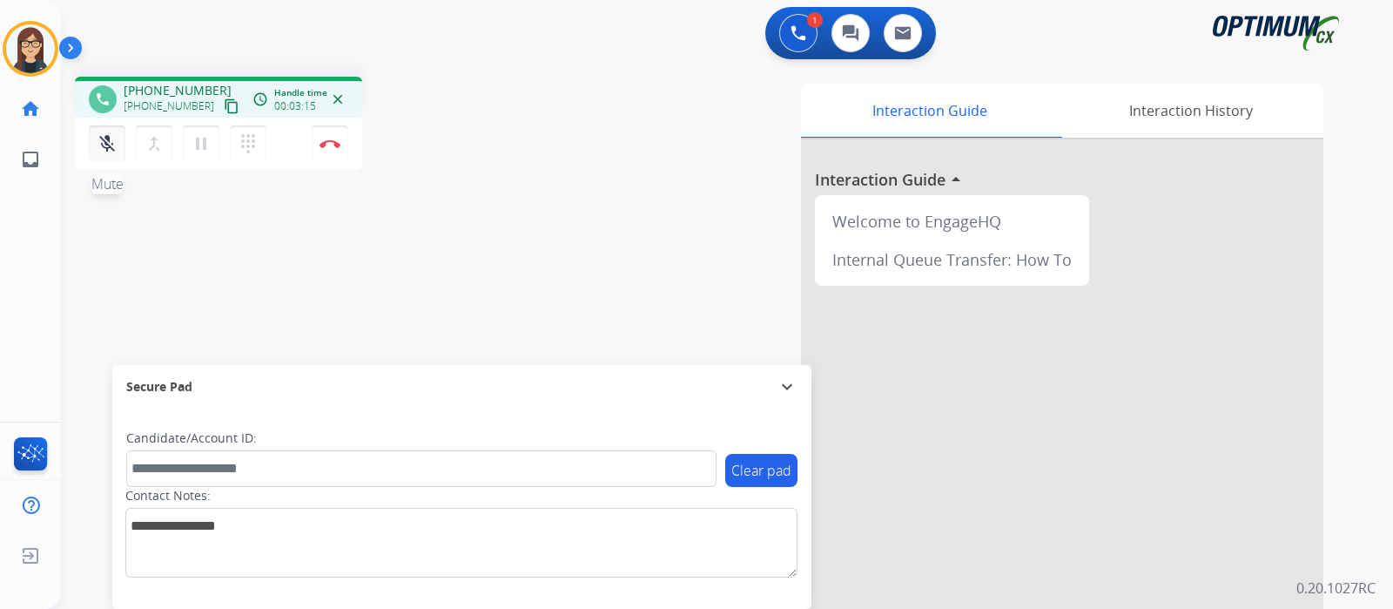
click at [112, 149] on mat-icon "mic_off" at bounding box center [107, 143] width 21 height 21
click at [112, 149] on mat-icon "mic" at bounding box center [107, 143] width 21 height 21
click at [112, 149] on mat-icon "mic_off" at bounding box center [107, 143] width 21 height 21
click at [112, 149] on mat-icon "mic" at bounding box center [107, 143] width 21 height 21
click at [108, 139] on mat-icon "mic_off" at bounding box center [107, 143] width 21 height 21
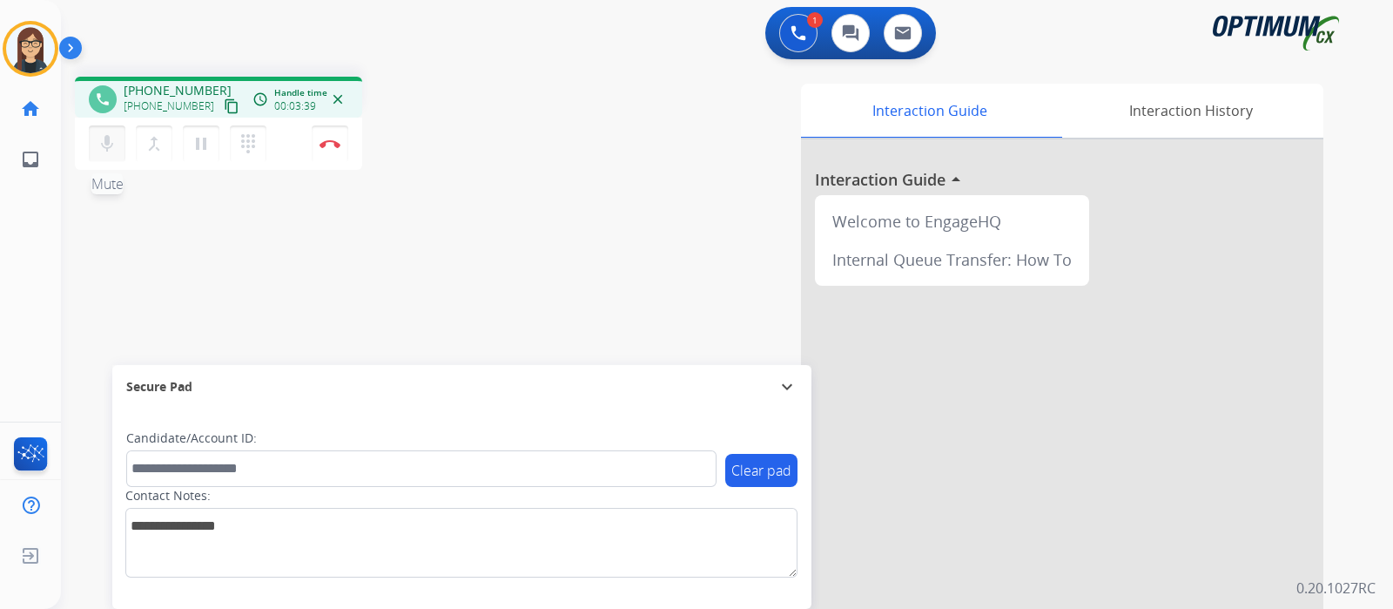
click at [108, 139] on mat-icon "mic" at bounding box center [107, 143] width 21 height 21
click at [415, 607] on div "Clear pad Candidate/Account ID: Contact Notes:" at bounding box center [461, 508] width 699 height 200
click at [104, 136] on mat-icon "mic_off" at bounding box center [107, 143] width 21 height 21
click at [104, 136] on mat-icon "mic" at bounding box center [107, 143] width 21 height 21
click at [104, 145] on mat-icon "mic_off" at bounding box center [107, 143] width 21 height 21
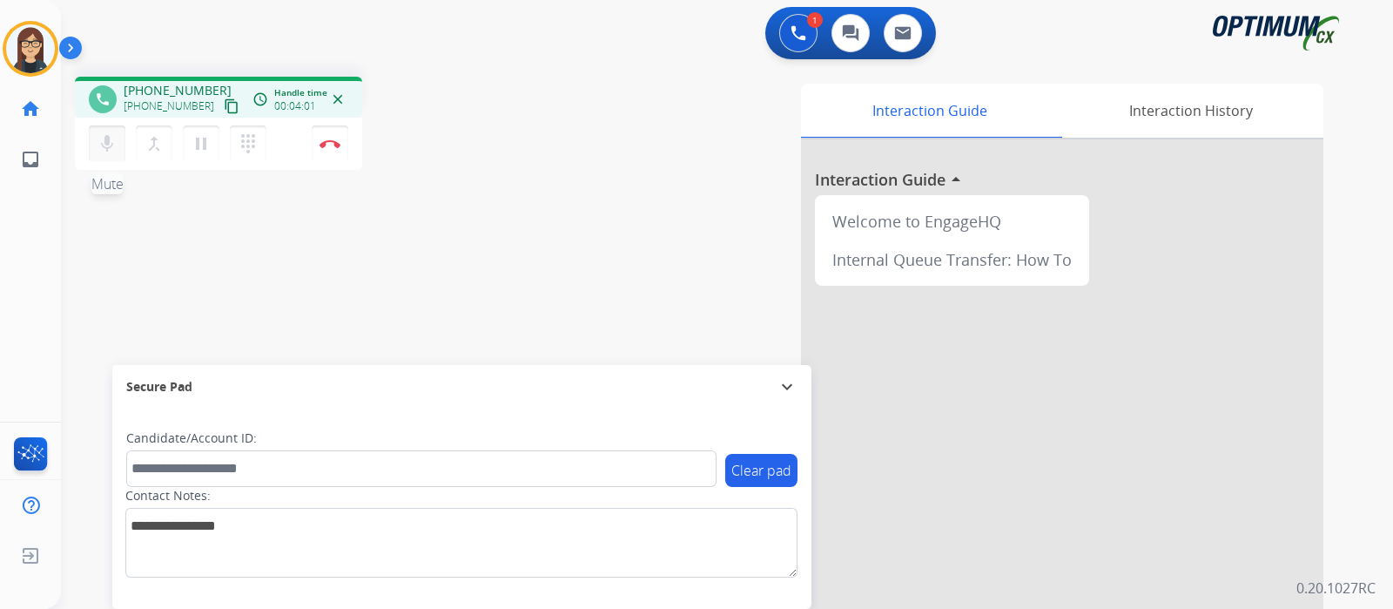
click at [104, 145] on mat-icon "mic" at bounding box center [107, 143] width 21 height 21
click at [104, 145] on mat-icon "mic_off" at bounding box center [107, 143] width 21 height 21
click at [111, 151] on mat-icon "mic" at bounding box center [107, 143] width 21 height 21
click at [104, 151] on mat-icon "mic_off" at bounding box center [107, 143] width 21 height 21
click at [104, 151] on mat-icon "mic" at bounding box center [107, 143] width 21 height 21
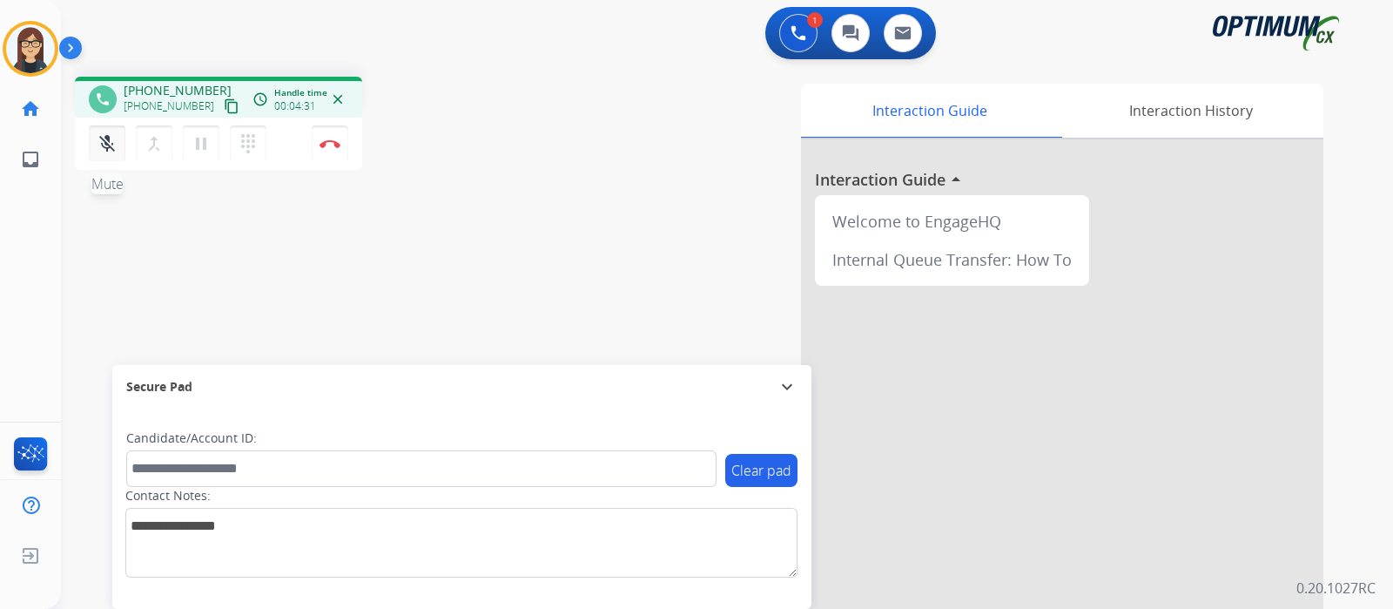
click at [111, 138] on mat-icon "mic_off" at bounding box center [107, 143] width 21 height 21
click at [111, 138] on mat-icon "mic" at bounding box center [107, 143] width 21 height 21
click at [111, 131] on button "mic_off Mute" at bounding box center [107, 143] width 37 height 37
click at [111, 131] on button "mic Mute" at bounding box center [107, 143] width 37 height 37
click at [102, 145] on mat-icon "mic_off" at bounding box center [107, 143] width 21 height 21
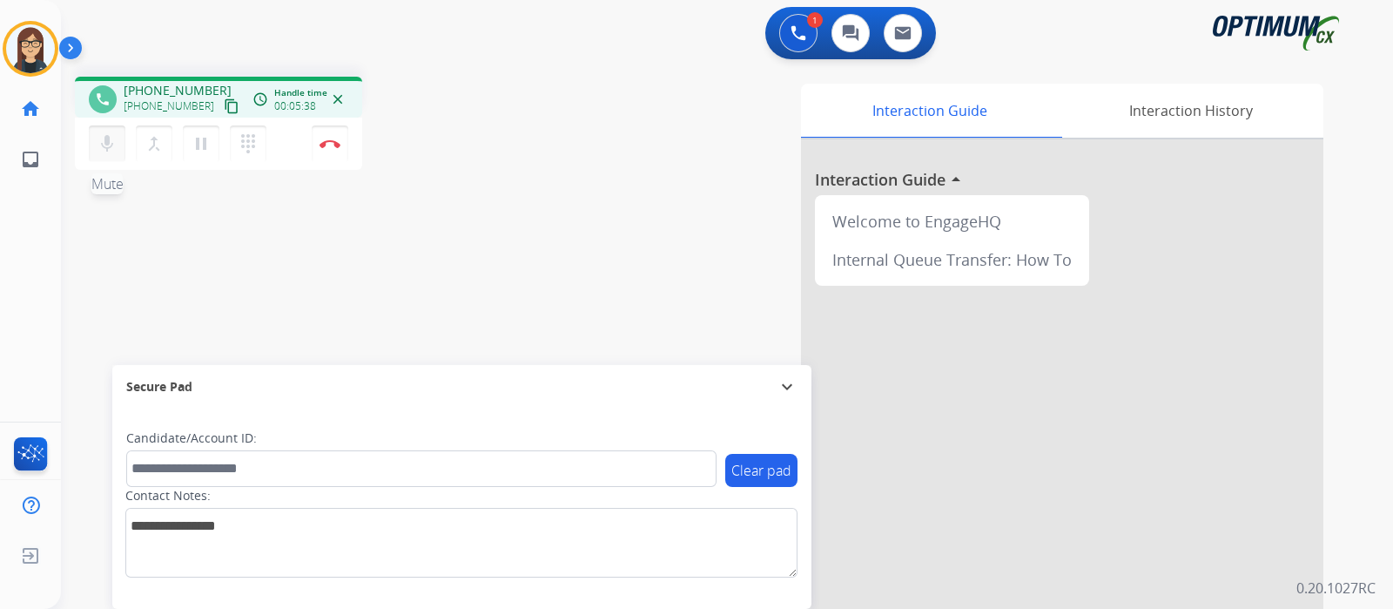
click at [102, 145] on mat-icon "mic" at bounding box center [107, 143] width 21 height 21
click at [102, 145] on mat-icon "mic_off" at bounding box center [107, 143] width 21 height 21
click at [102, 145] on mat-icon "mic" at bounding box center [107, 143] width 21 height 21
click at [111, 144] on mat-icon "mic_off" at bounding box center [107, 143] width 21 height 21
click at [111, 144] on mat-icon "mic" at bounding box center [107, 143] width 21 height 21
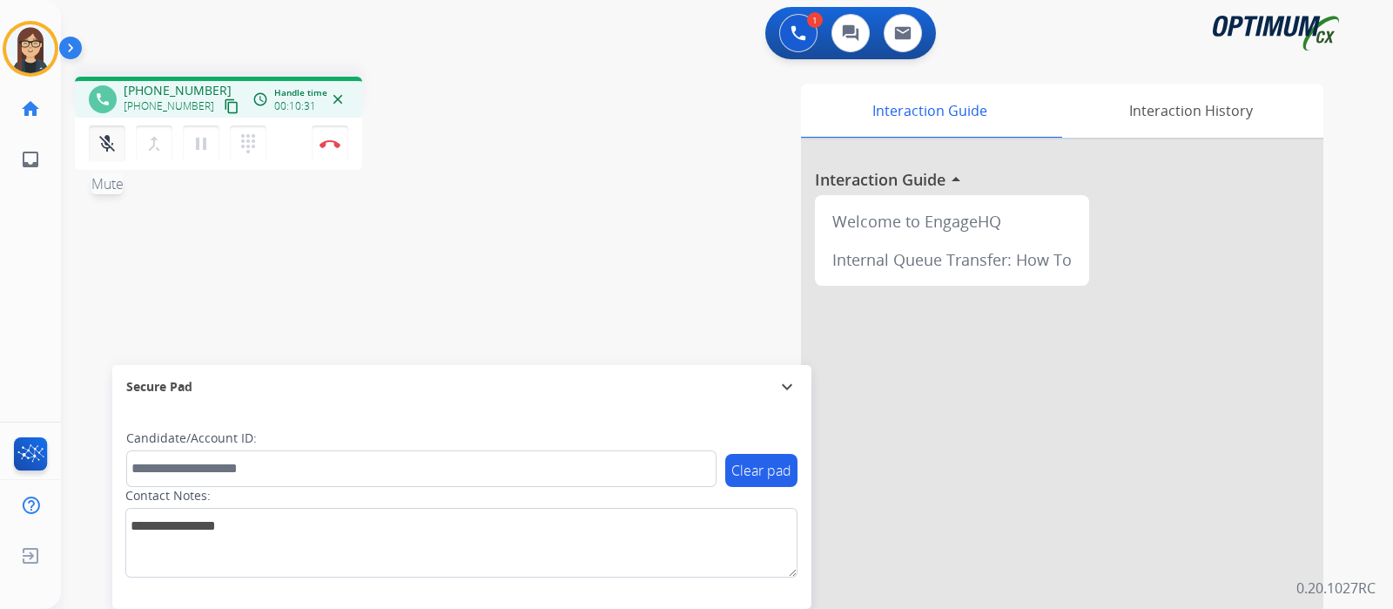
click at [106, 144] on mat-icon "mic_off" at bounding box center [107, 143] width 21 height 21
click at [106, 144] on mat-icon "mic" at bounding box center [107, 143] width 21 height 21
click at [113, 141] on mat-icon "mic_off" at bounding box center [107, 143] width 21 height 21
click at [113, 142] on mat-icon "mic" at bounding box center [107, 143] width 21 height 21
click at [104, 140] on mat-icon "mic_off" at bounding box center [107, 143] width 21 height 21
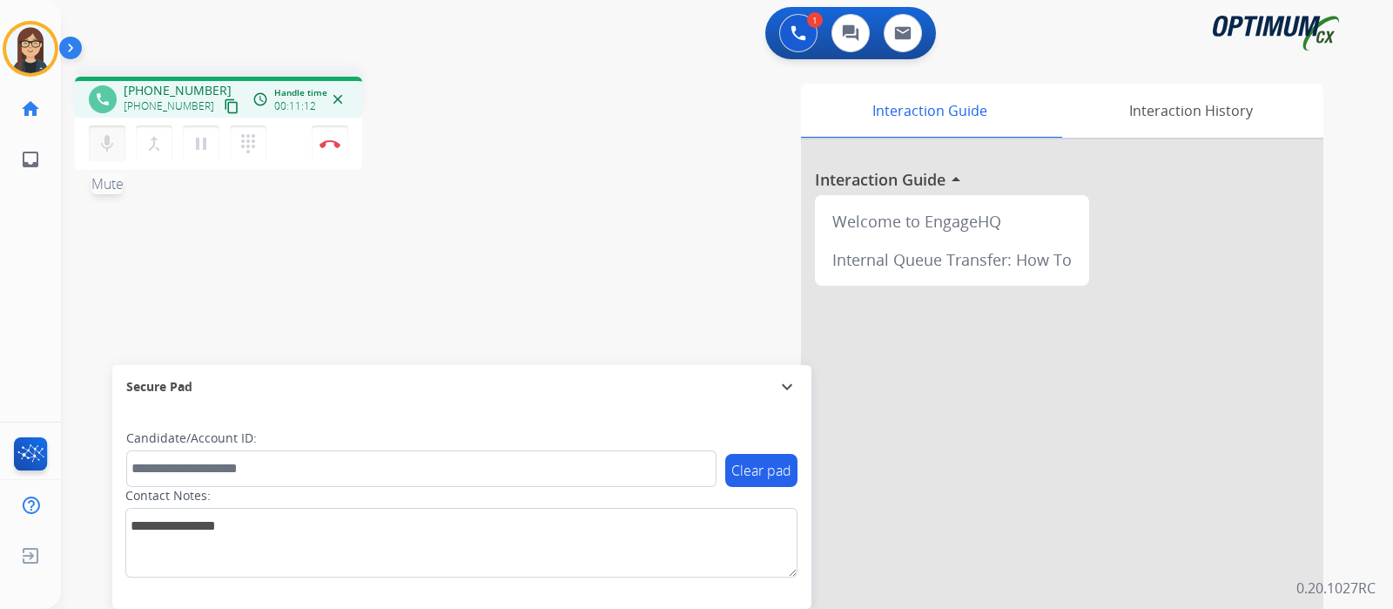
click at [104, 140] on mat-icon "mic" at bounding box center [107, 143] width 21 height 21
click at [562, 147] on div "Interaction Guide Interaction History Interaction Guide arrow_drop_up Welcome t…" at bounding box center [933, 436] width 781 height 705
click at [103, 141] on mat-icon "mic_off" at bounding box center [107, 143] width 21 height 21
click at [334, 145] on img at bounding box center [330, 143] width 21 height 9
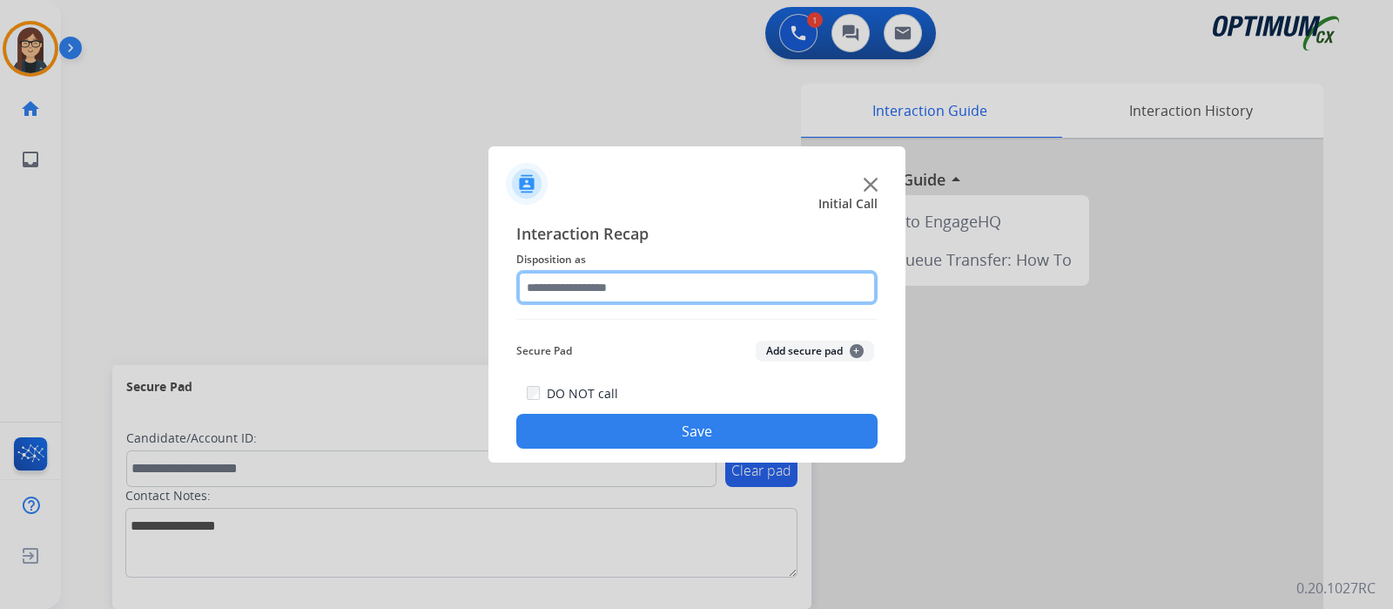
click at [800, 273] on input "text" at bounding box center [696, 287] width 361 height 35
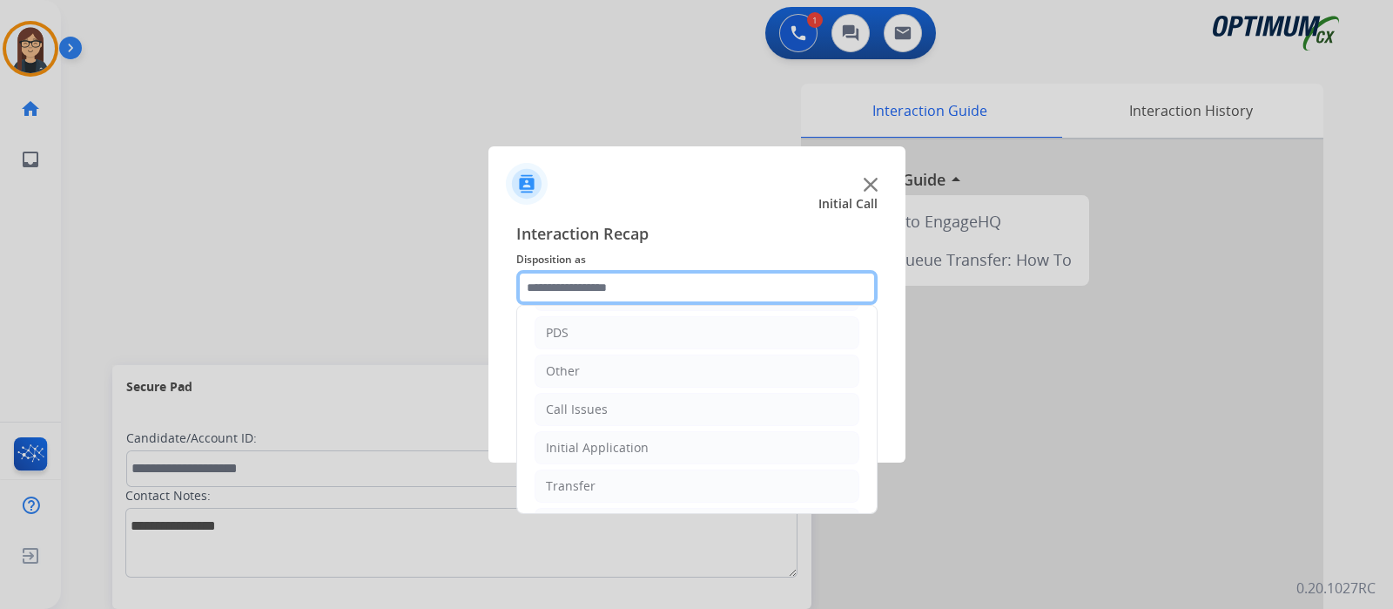
scroll to position [115, 0]
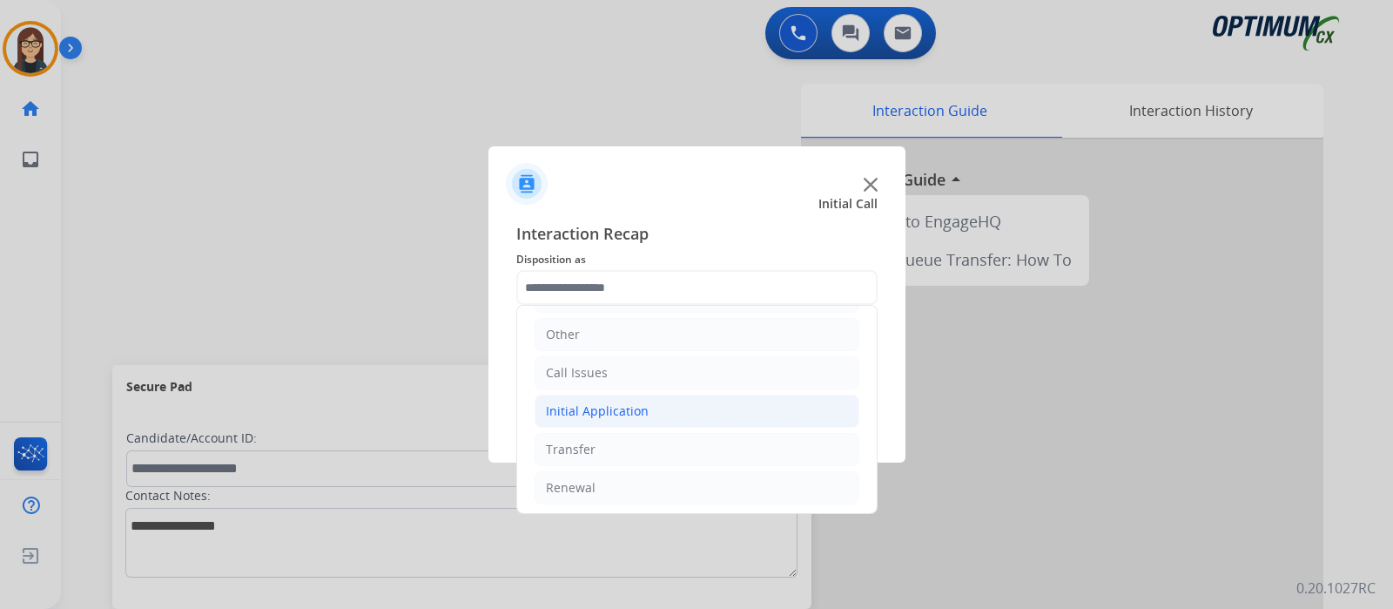
click at [738, 408] on li "Initial Application" at bounding box center [697, 410] width 325 height 33
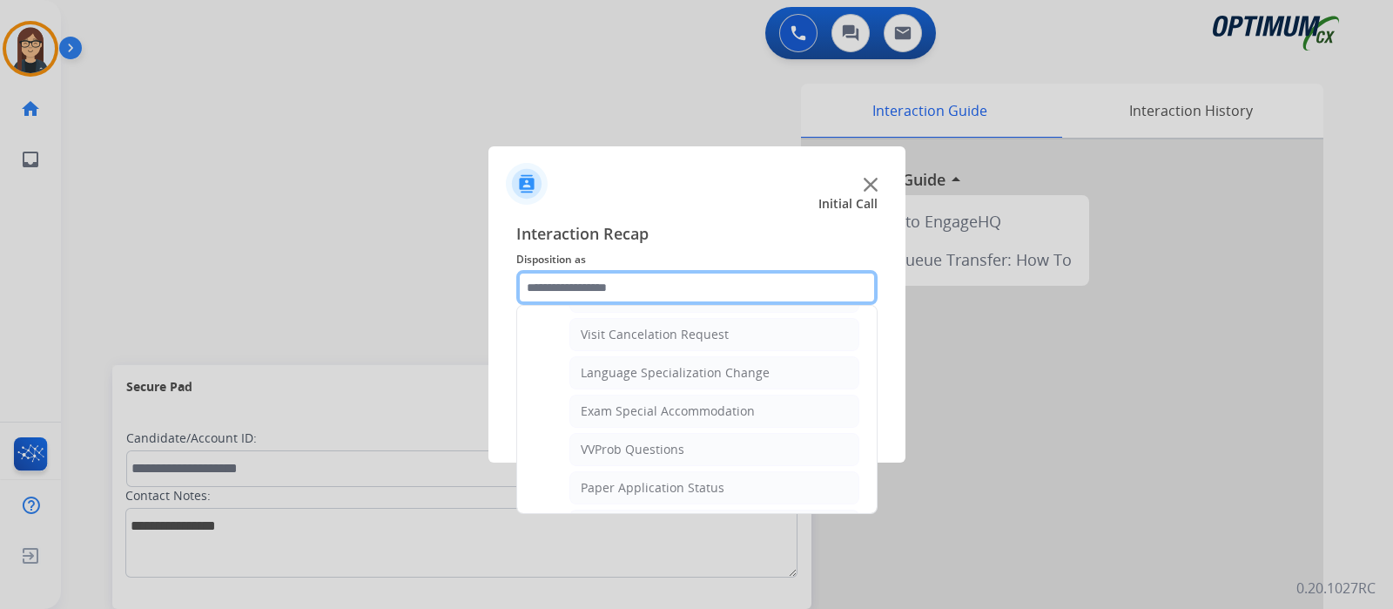
scroll to position [857, 0]
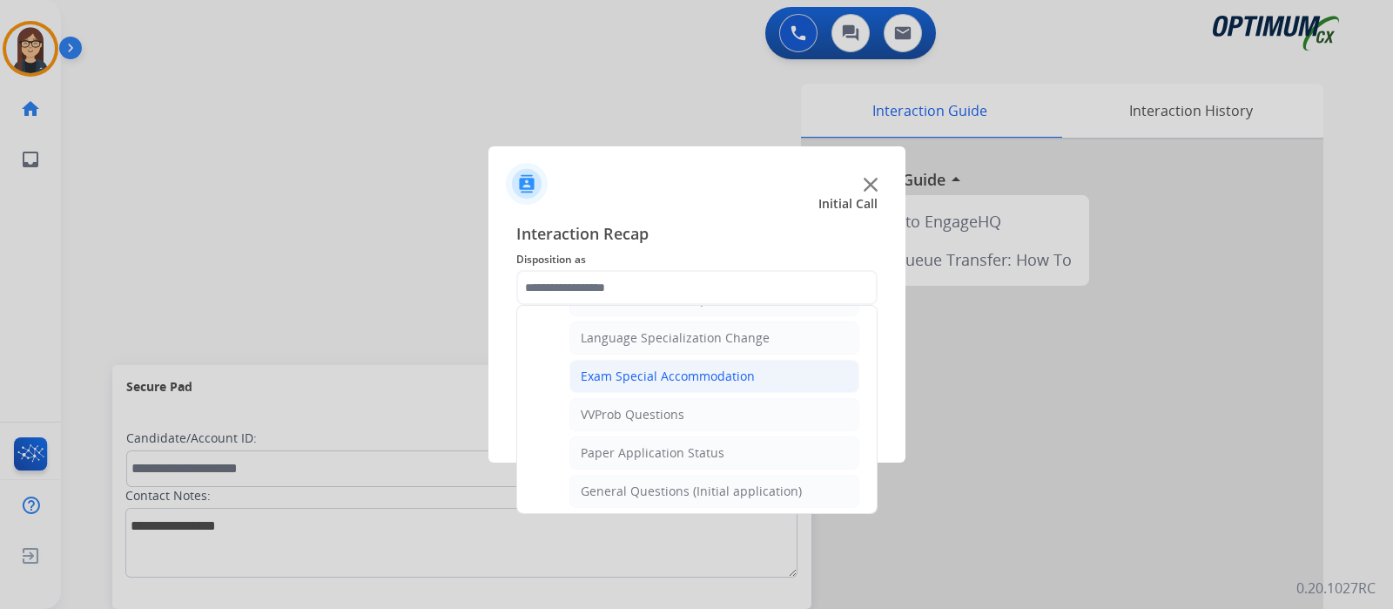
click at [739, 372] on div "Exam Special Accommodation" at bounding box center [668, 375] width 174 height 17
type input "**********"
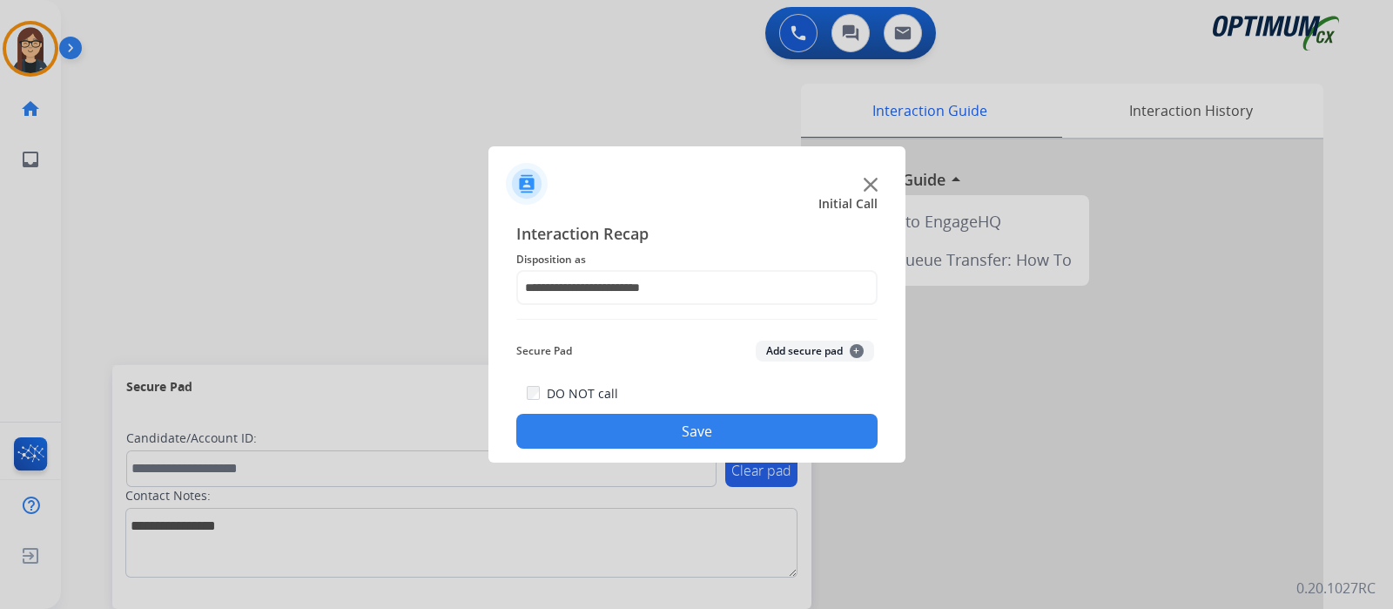
click at [724, 420] on button "Save" at bounding box center [696, 431] width 361 height 35
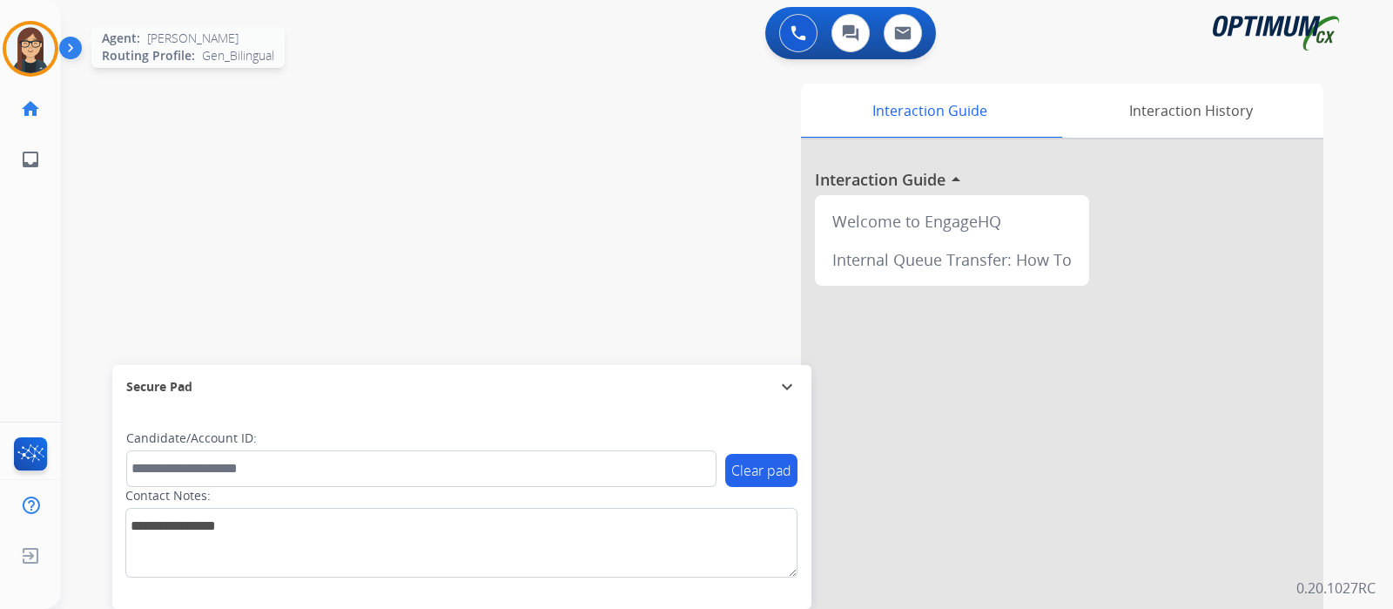
click at [31, 52] on img at bounding box center [30, 48] width 49 height 49
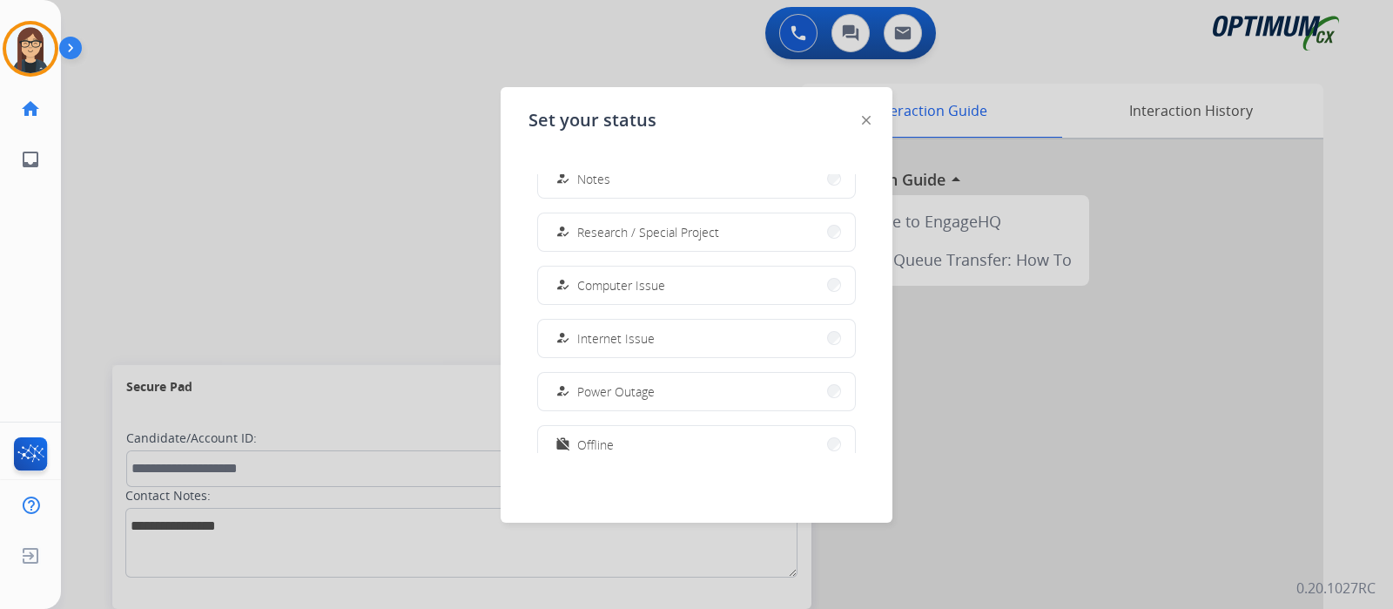
scroll to position [434, 0]
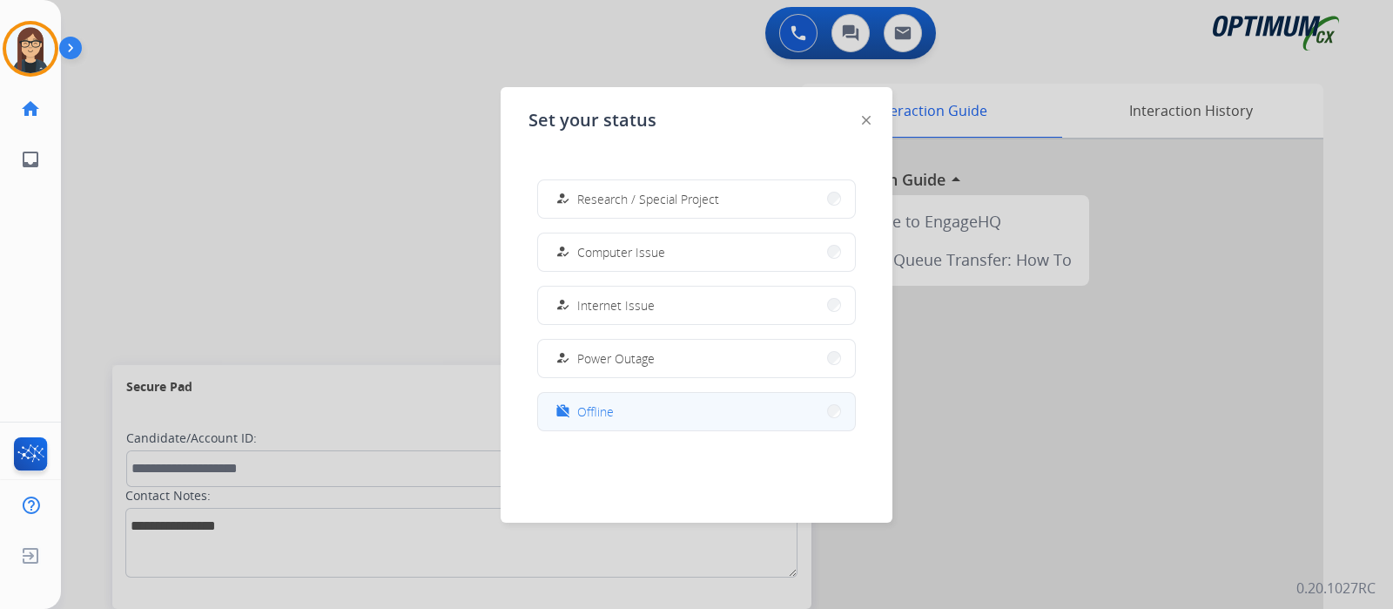
click at [706, 417] on button "work_off Offline" at bounding box center [696, 411] width 317 height 37
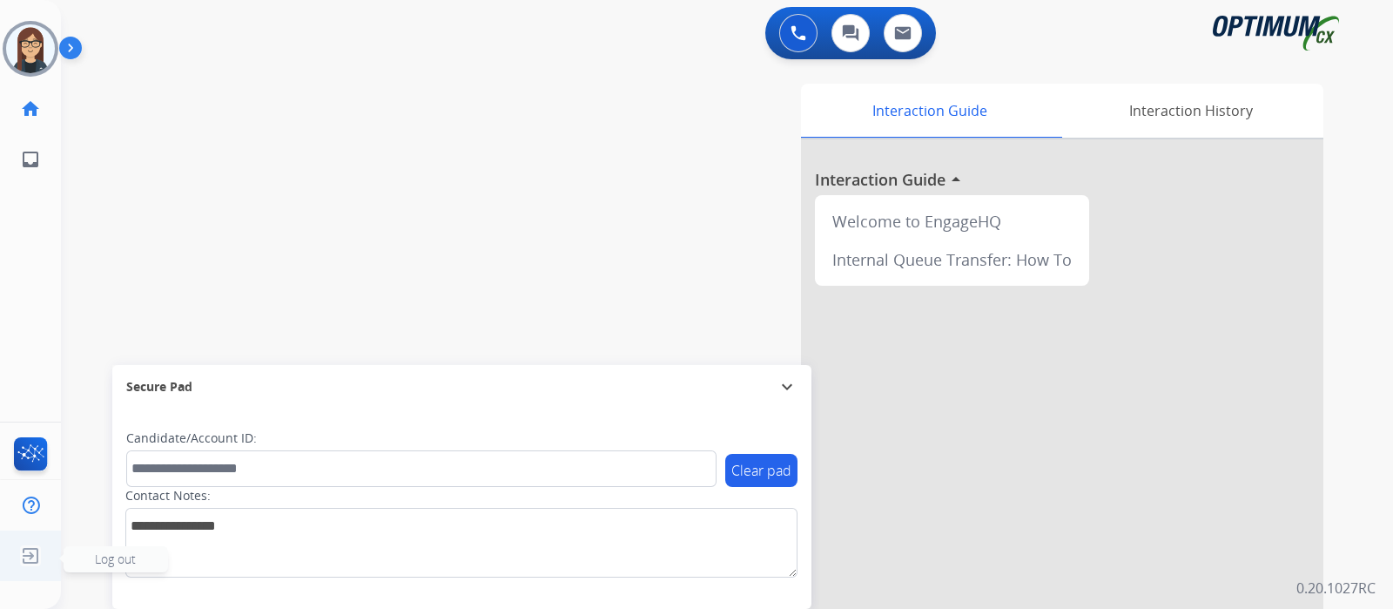
click at [46, 553] on ul "Log out Log out" at bounding box center [30, 555] width 61 height 51
click at [84, 553] on div "swap_horiz Break voice bridge close_fullscreen Connect 3-Way Call merge_type Se…" at bounding box center [706, 426] width 1291 height 726
click at [24, 548] on img at bounding box center [30, 555] width 31 height 33
click at [96, 550] on span "Log out" at bounding box center [115, 558] width 41 height 17
click at [118, 558] on span "Log out" at bounding box center [115, 558] width 41 height 17
